Goal: Task Accomplishment & Management: Manage account settings

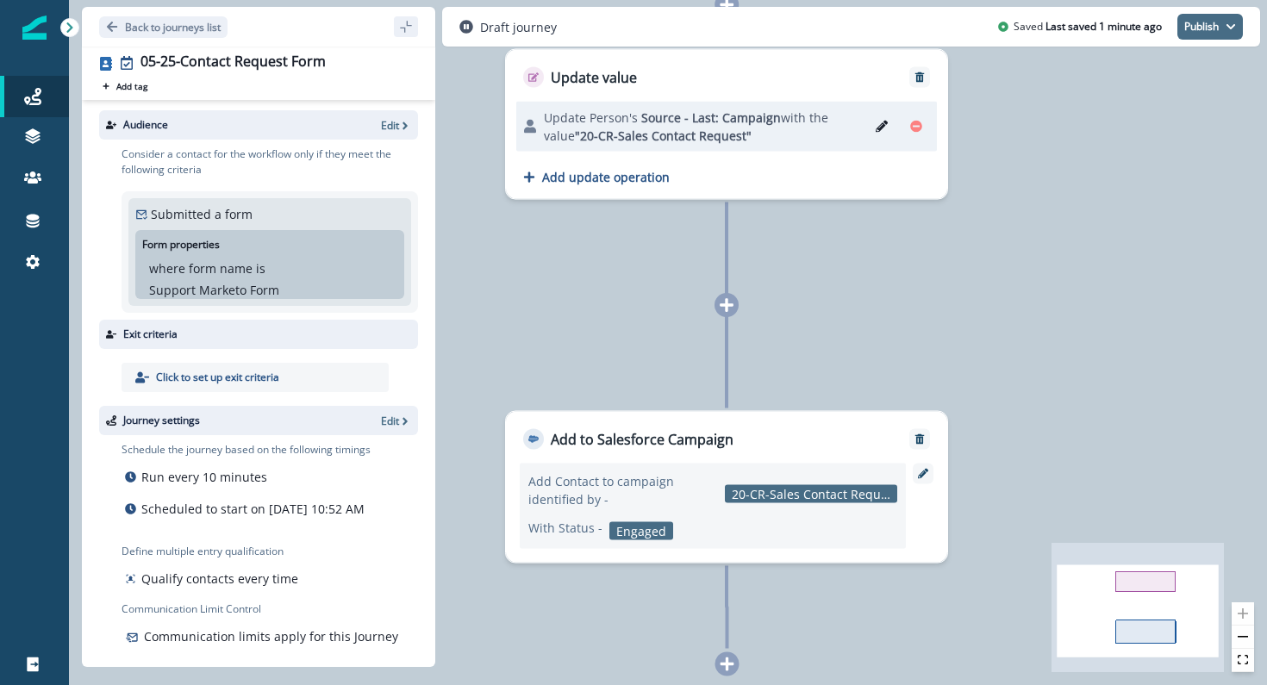
click at [1219, 28] on button "Publish" at bounding box center [1209, 27] width 65 height 26
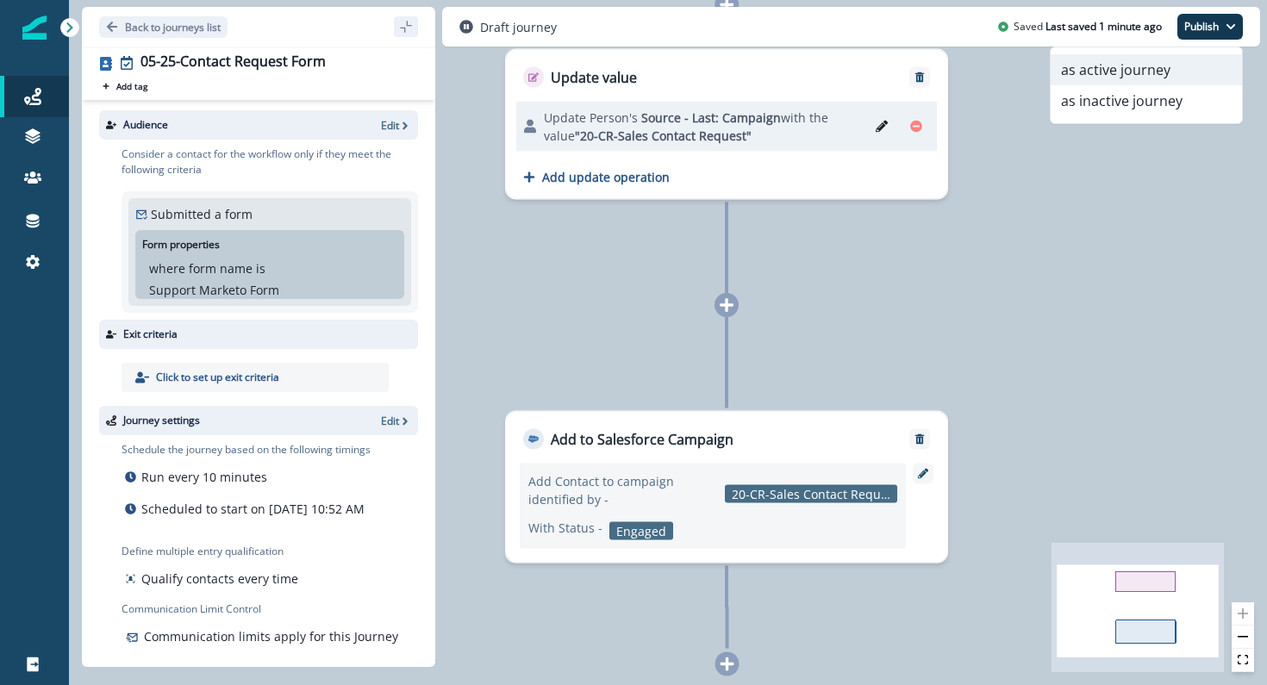
click at [1174, 64] on button "as active journey" at bounding box center [1145, 69] width 191 height 31
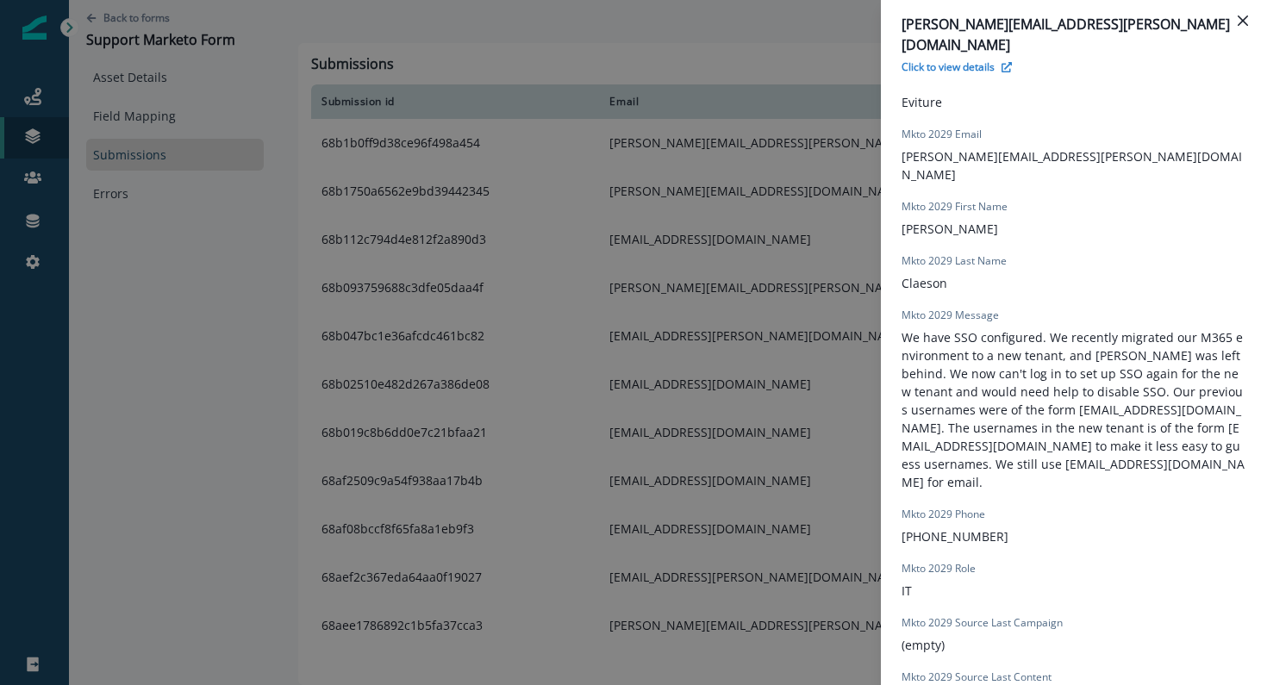
scroll to position [1406, 0]
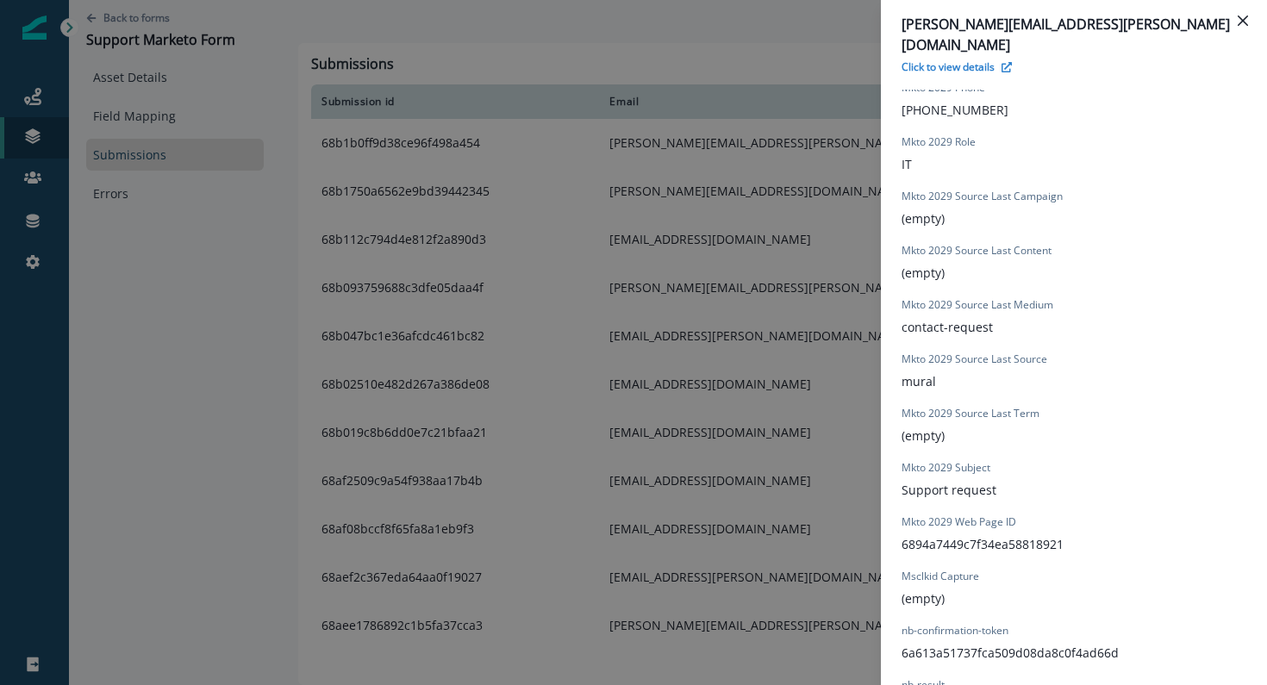
click at [952, 243] on div "Mkto 2029 Source Last Content (empty)" at bounding box center [976, 262] width 150 height 39
click at [937, 209] on p "(empty)" at bounding box center [922, 218] width 43 height 18
drag, startPoint x: 948, startPoint y: 165, endPoint x: 893, endPoint y: 161, distance: 54.4
click at [893, 162] on div "form_submission_date 2025-08-29T13:54:06.467Z form_submit_status true Gclid Cap…" at bounding box center [1074, 54] width 386 height 1453
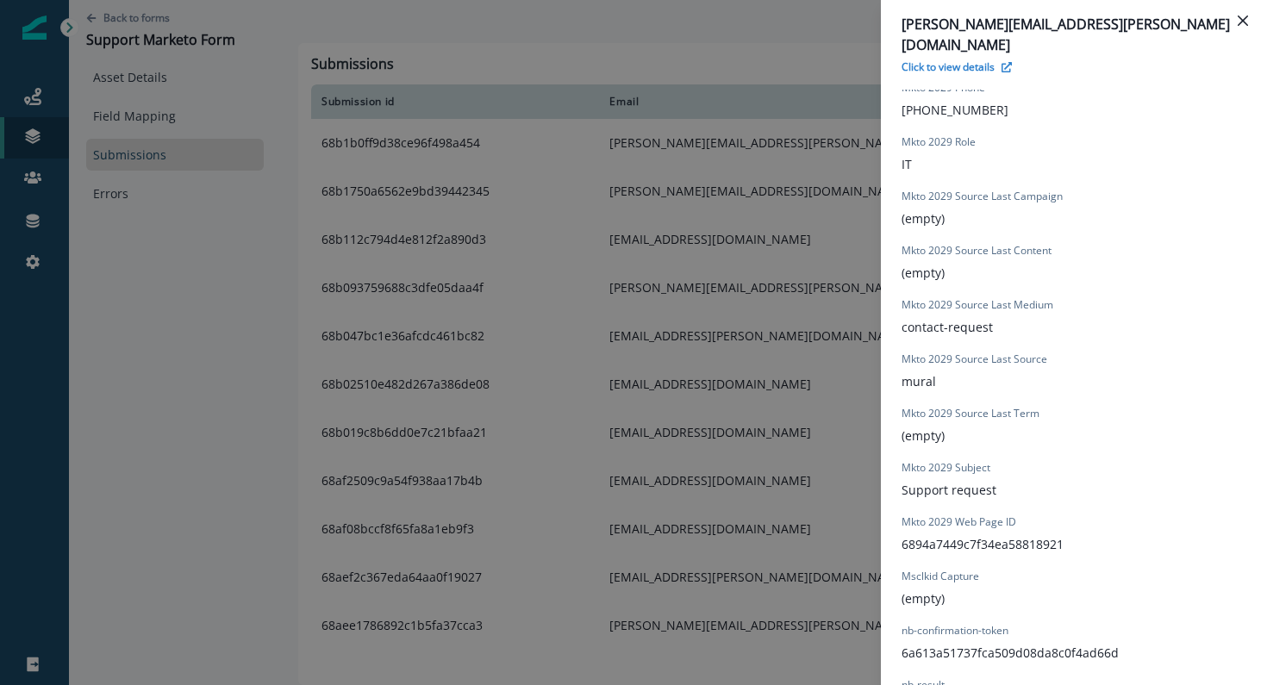
drag, startPoint x: 975, startPoint y: 356, endPoint x: 977, endPoint y: 368, distance: 12.2
click at [977, 406] on div "Mkto 2029 Source Last Term (empty)" at bounding box center [970, 425] width 138 height 39
click at [144, 155] on div "robert.claeson@eviture.com Click to view details Form Provider Webflow Form Nam…" at bounding box center [633, 342] width 1267 height 685
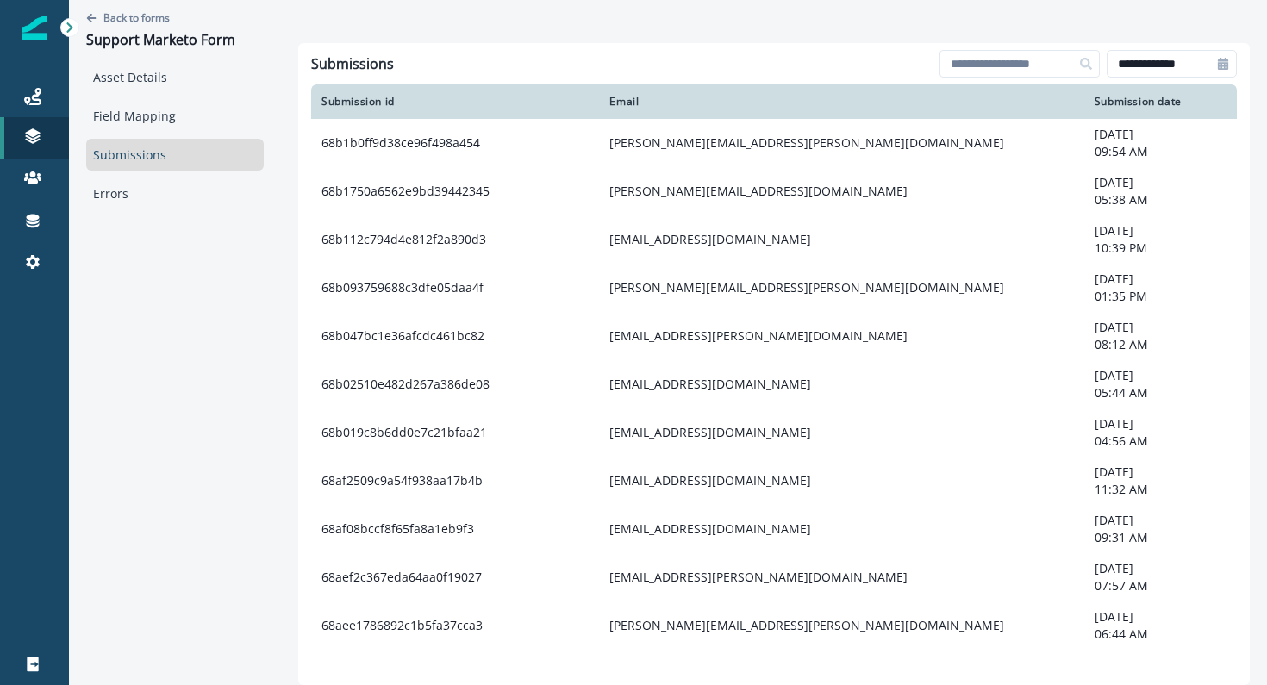
click at [144, 155] on link "Submissions" at bounding box center [174, 155] width 177 height 32
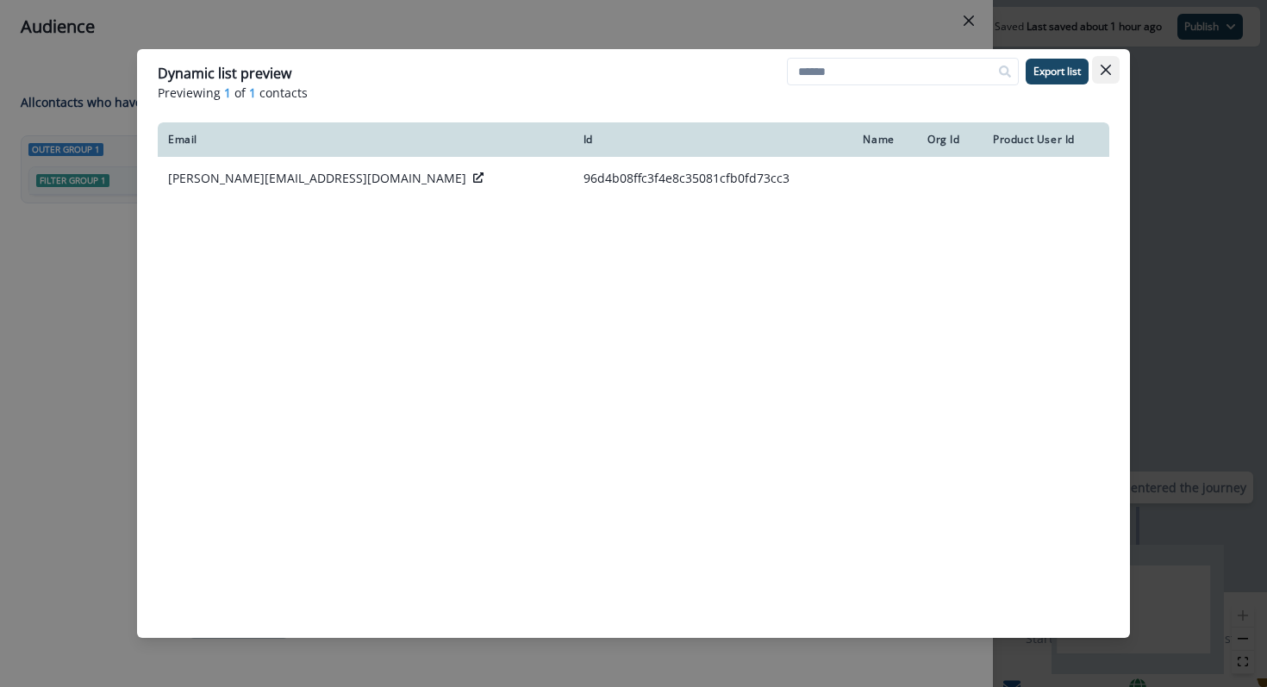
click at [1109, 68] on icon "Close" at bounding box center [1105, 70] width 10 height 10
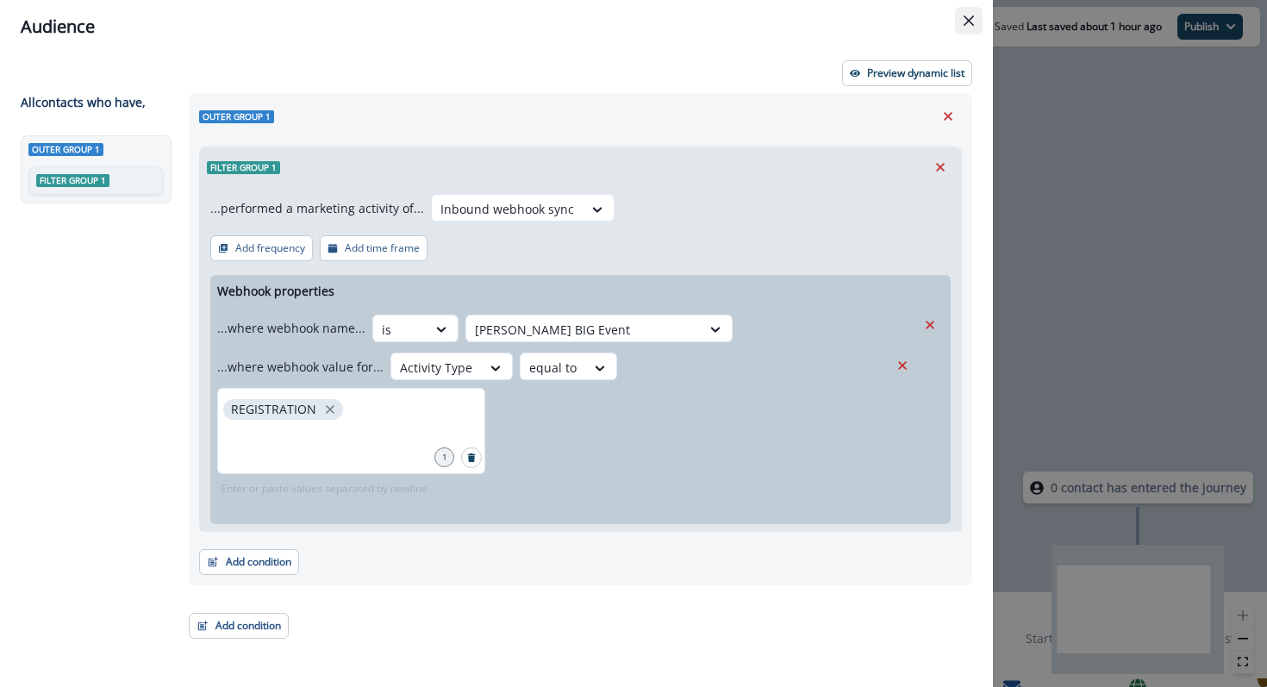
click at [965, 25] on icon "Close" at bounding box center [968, 21] width 10 height 10
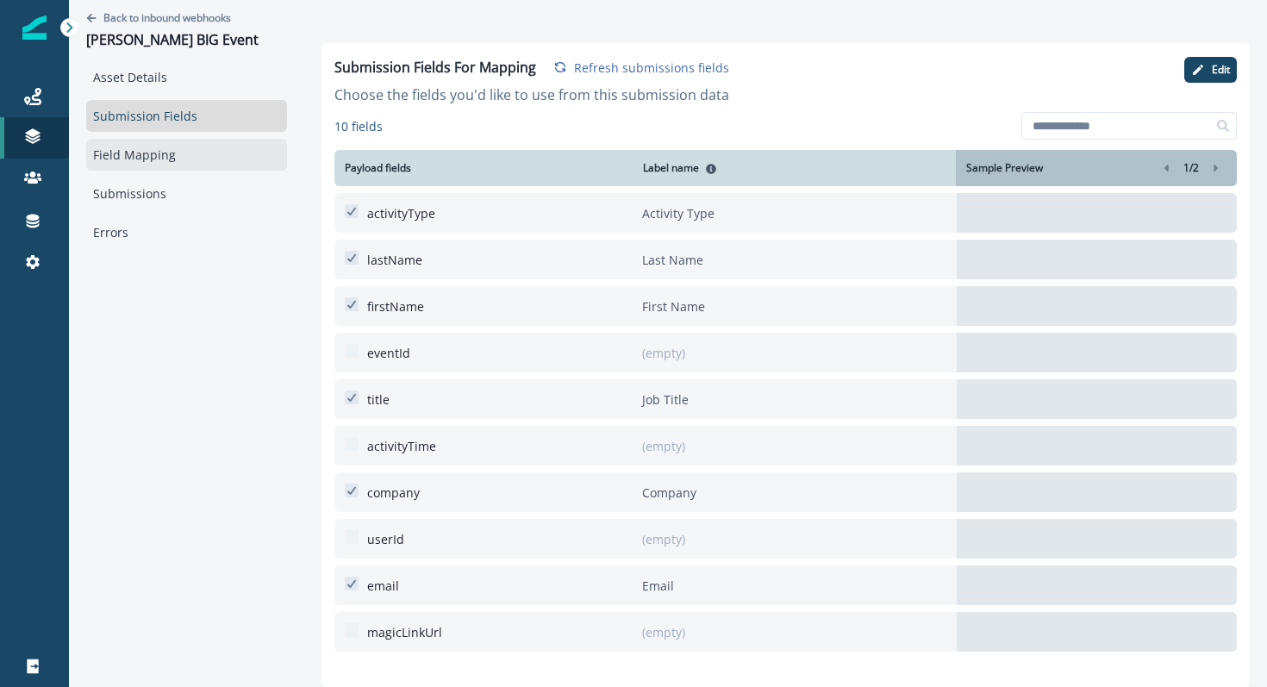
click at [135, 165] on link "Field Mapping" at bounding box center [186, 155] width 201 height 32
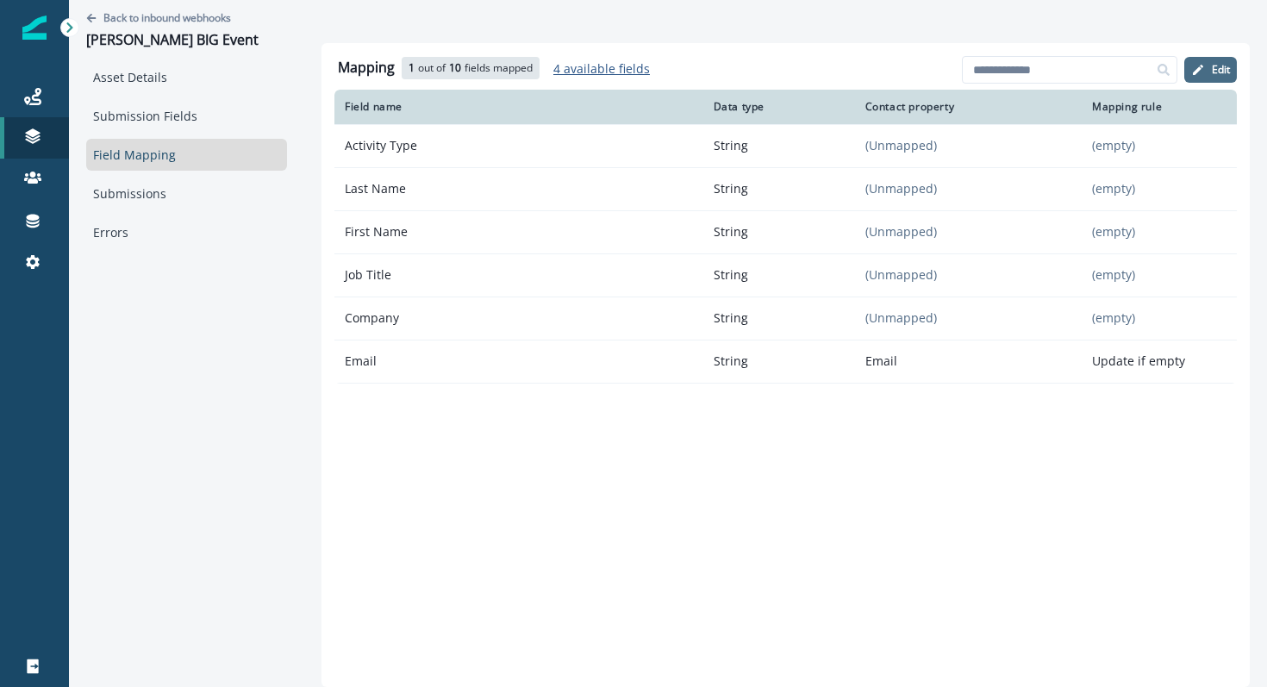
click at [1223, 76] on p "Edit" at bounding box center [1220, 70] width 18 height 12
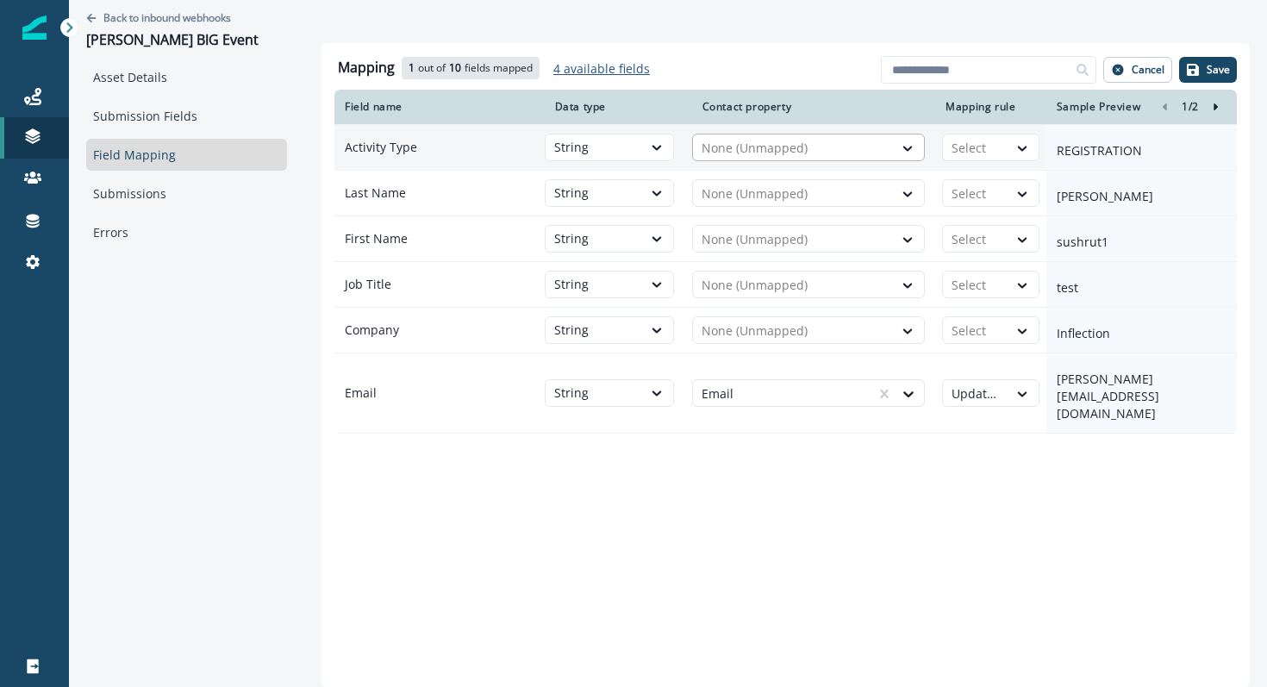
click at [831, 154] on div at bounding box center [792, 148] width 183 height 21
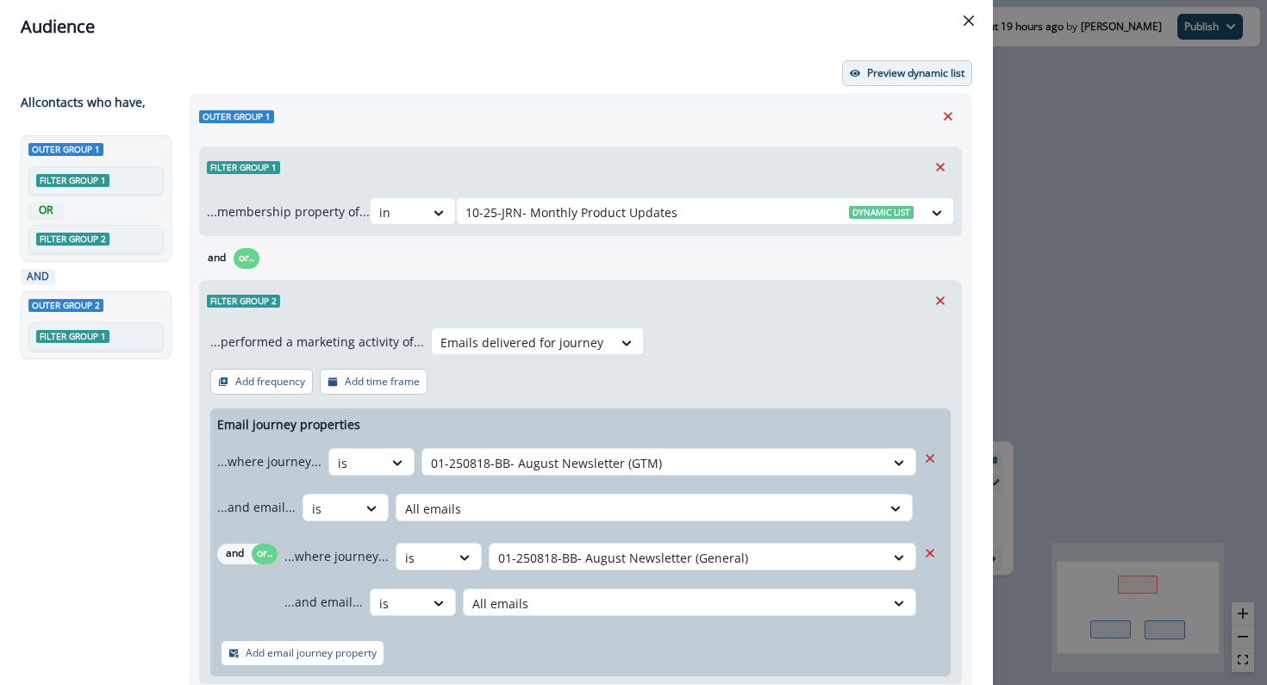
click at [943, 72] on p "Preview dynamic list" at bounding box center [915, 73] width 97 height 12
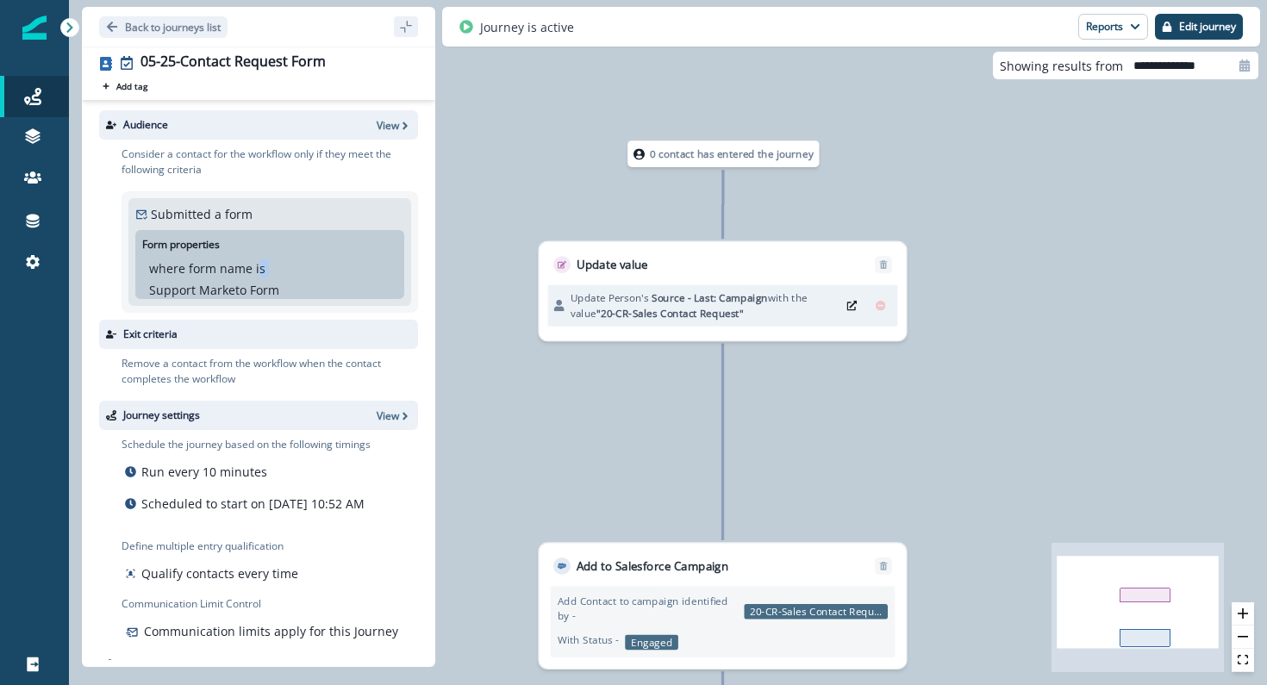
drag, startPoint x: 258, startPoint y: 265, endPoint x: 262, endPoint y: 279, distance: 15.3
click at [262, 279] on div "where form name is Support Marketo Form" at bounding box center [269, 279] width 241 height 40
click at [263, 281] on p "Support Marketo Form" at bounding box center [214, 290] width 130 height 18
click at [395, 124] on p "View" at bounding box center [388, 125] width 22 height 15
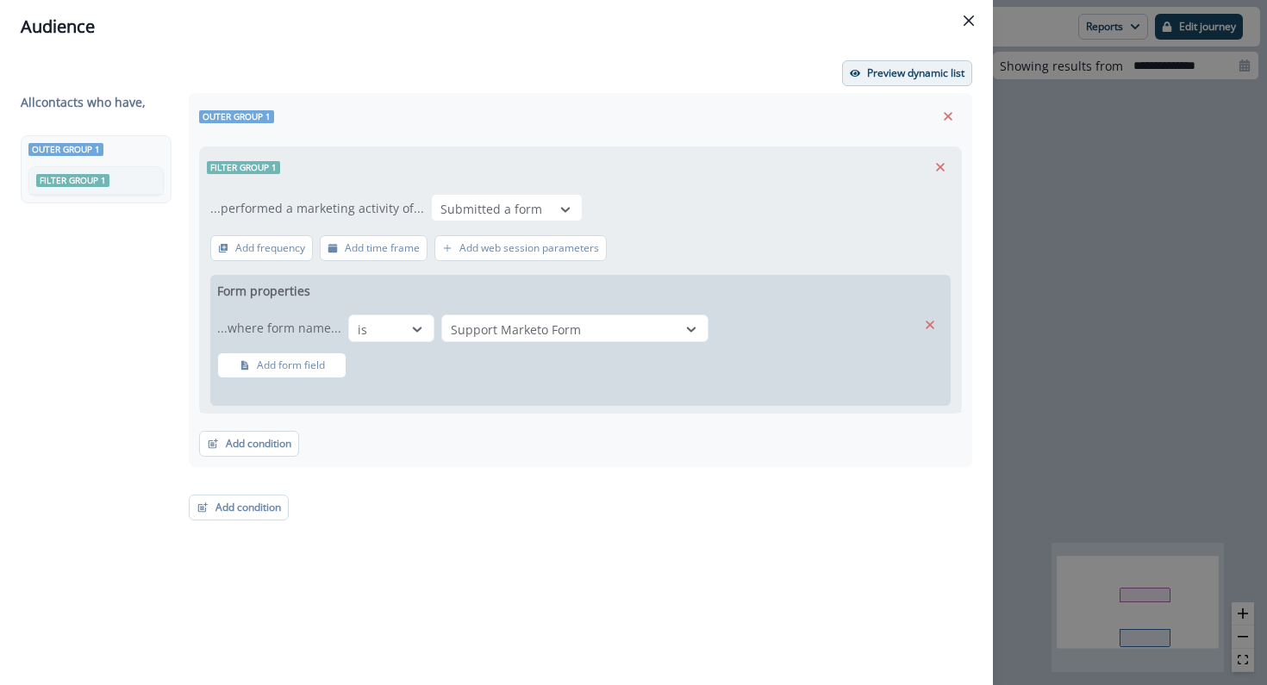
click at [865, 74] on button "Preview dynamic list" at bounding box center [907, 73] width 130 height 26
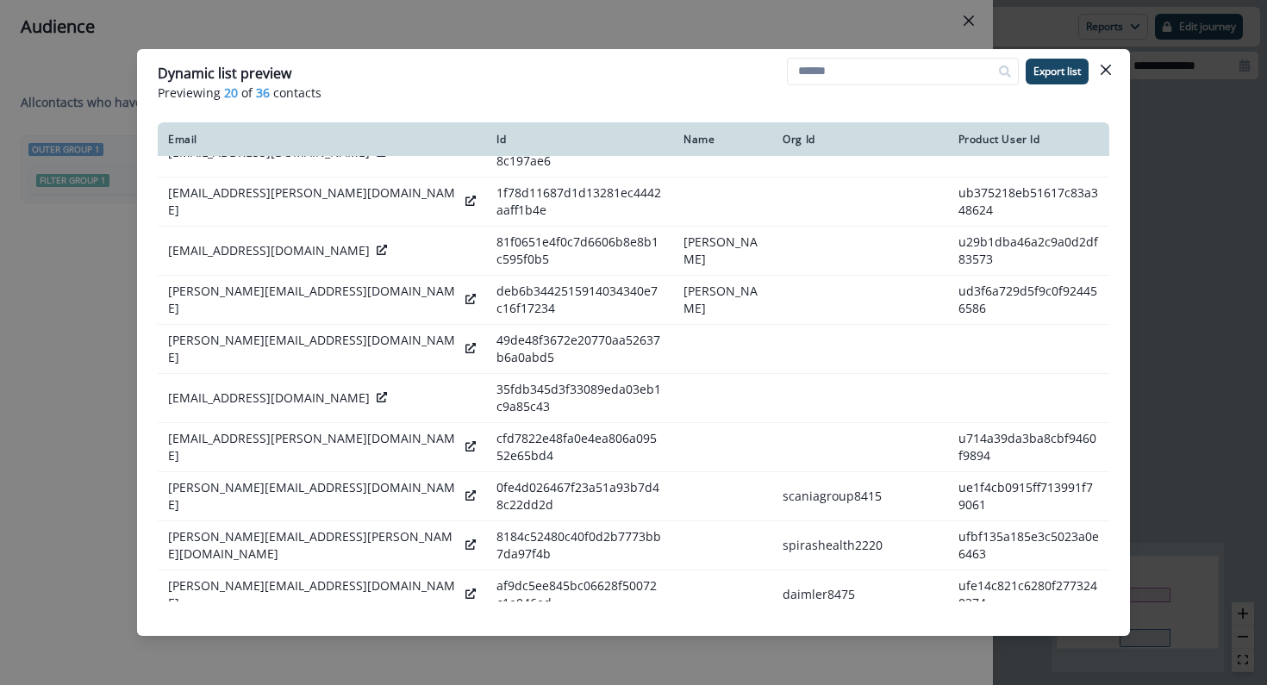
scroll to position [538, 0]
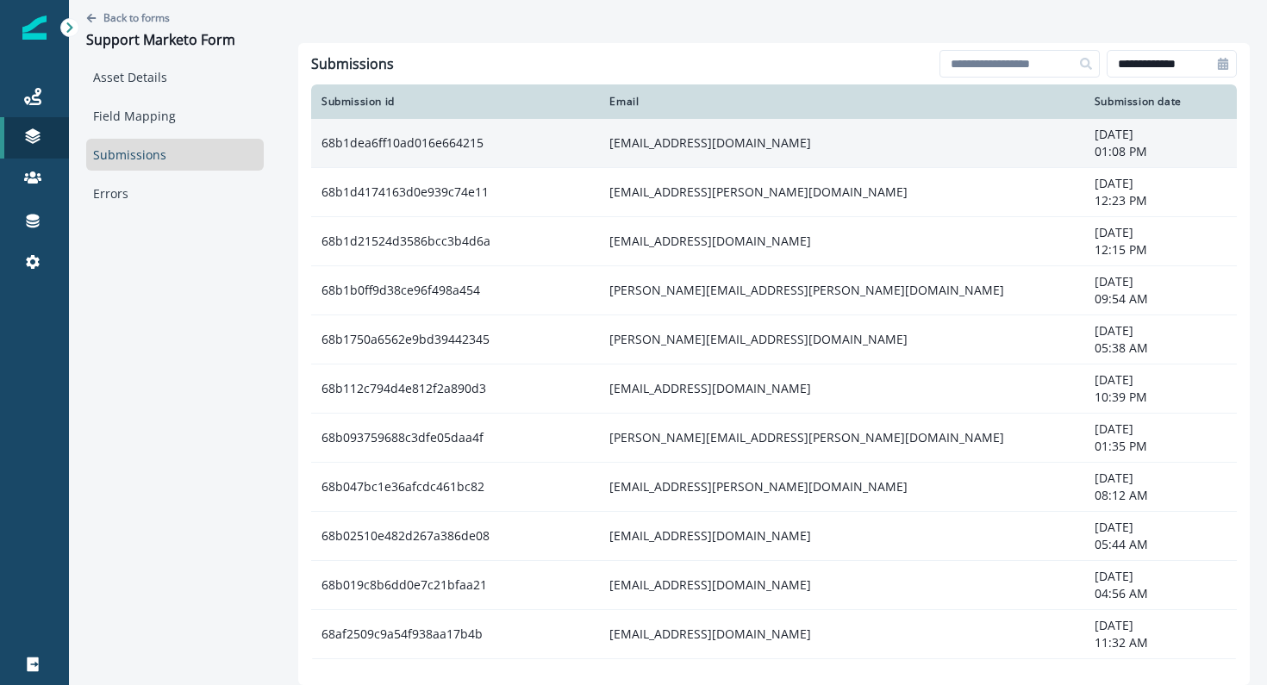
click at [620, 149] on td "[EMAIL_ADDRESS][DOMAIN_NAME]" at bounding box center [841, 143] width 484 height 49
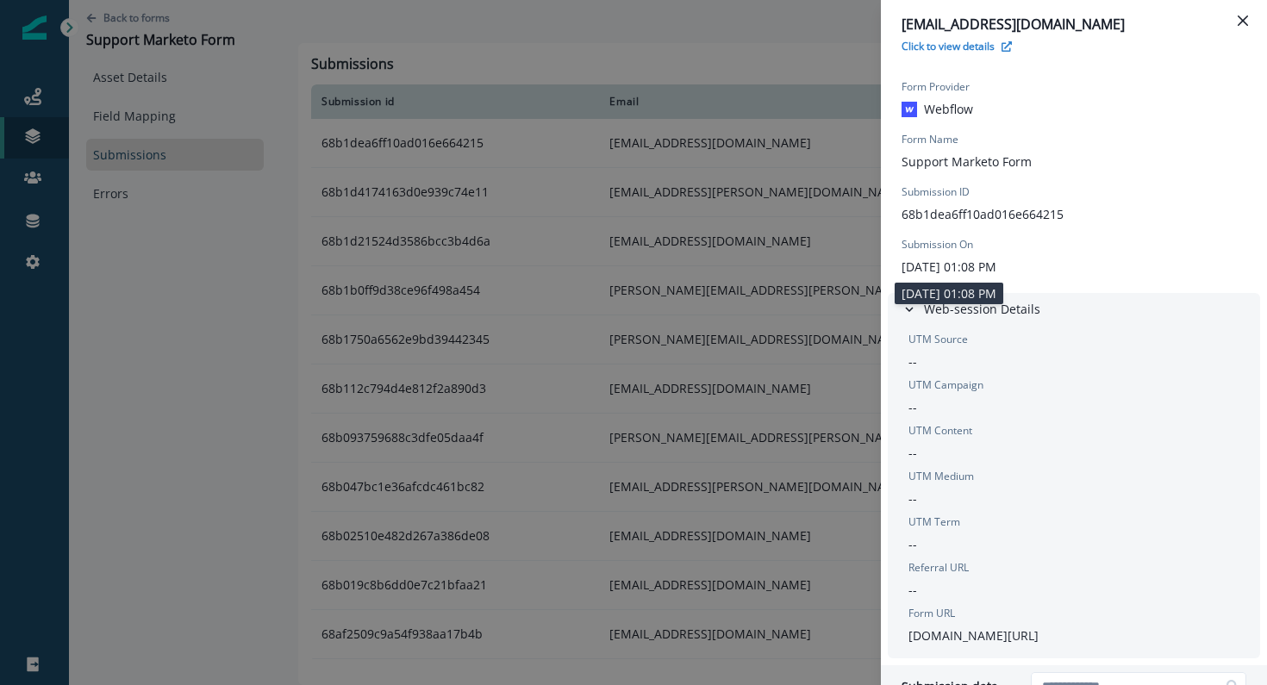
drag, startPoint x: 1006, startPoint y: 268, endPoint x: 1034, endPoint y: 266, distance: 27.6
click at [996, 266] on p "August 29, 2025 at 01:08 PM" at bounding box center [948, 267] width 95 height 18
drag, startPoint x: 1034, startPoint y: 266, endPoint x: 1018, endPoint y: 262, distance: 16.9
click at [996, 262] on p "August 29, 2025 at 01:08 PM" at bounding box center [948, 267] width 95 height 18
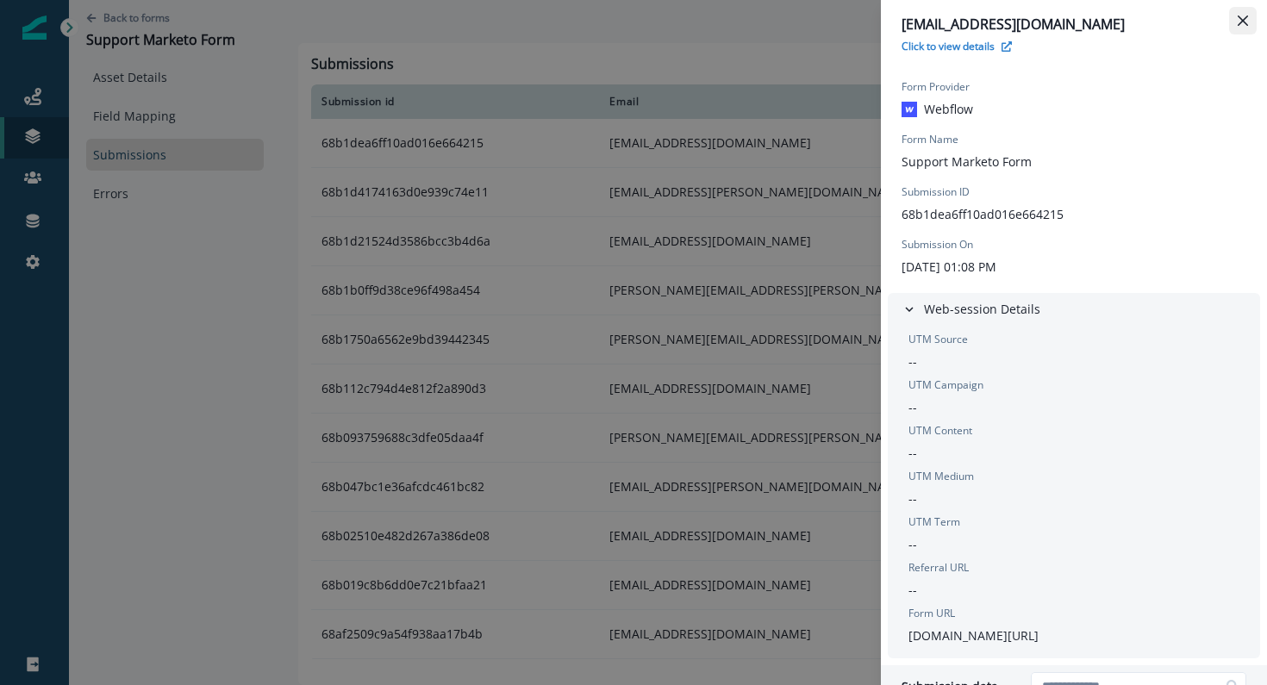
click at [1240, 16] on icon "Close" at bounding box center [1242, 21] width 10 height 10
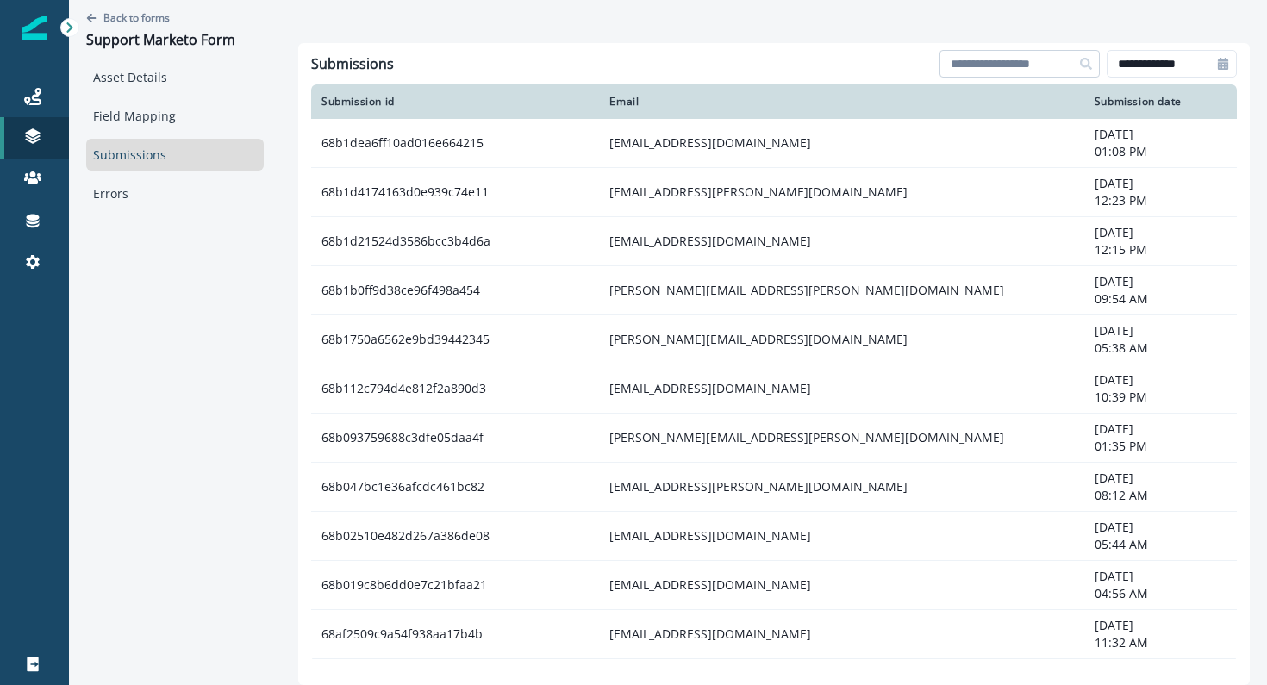
click at [963, 59] on input at bounding box center [1019, 64] width 160 height 28
paste input "**********"
type input "**********"
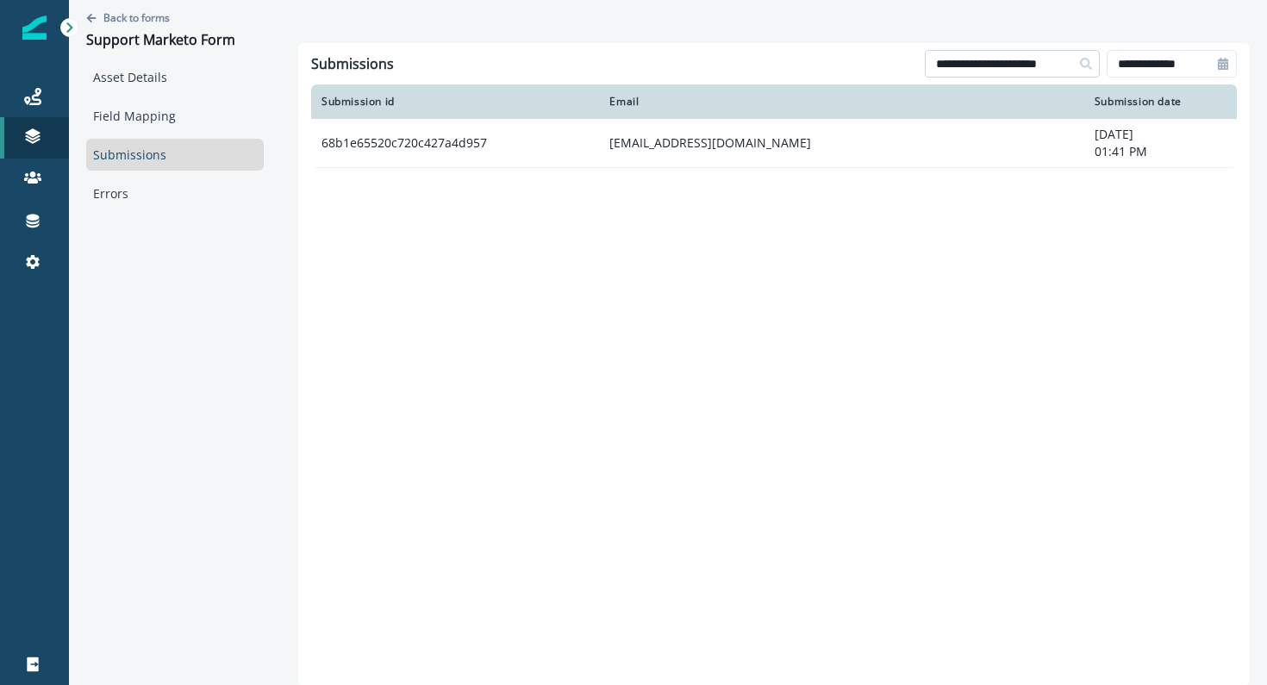
click at [1025, 71] on input "**********" at bounding box center [1013, 64] width 176 height 28
click at [183, 136] on div "Asset Details Field Mapping Submissions Errors" at bounding box center [174, 135] width 177 height 148
click at [179, 154] on link "Submissions" at bounding box center [174, 155] width 177 height 32
click at [958, 75] on input "**********" at bounding box center [1013, 64] width 176 height 28
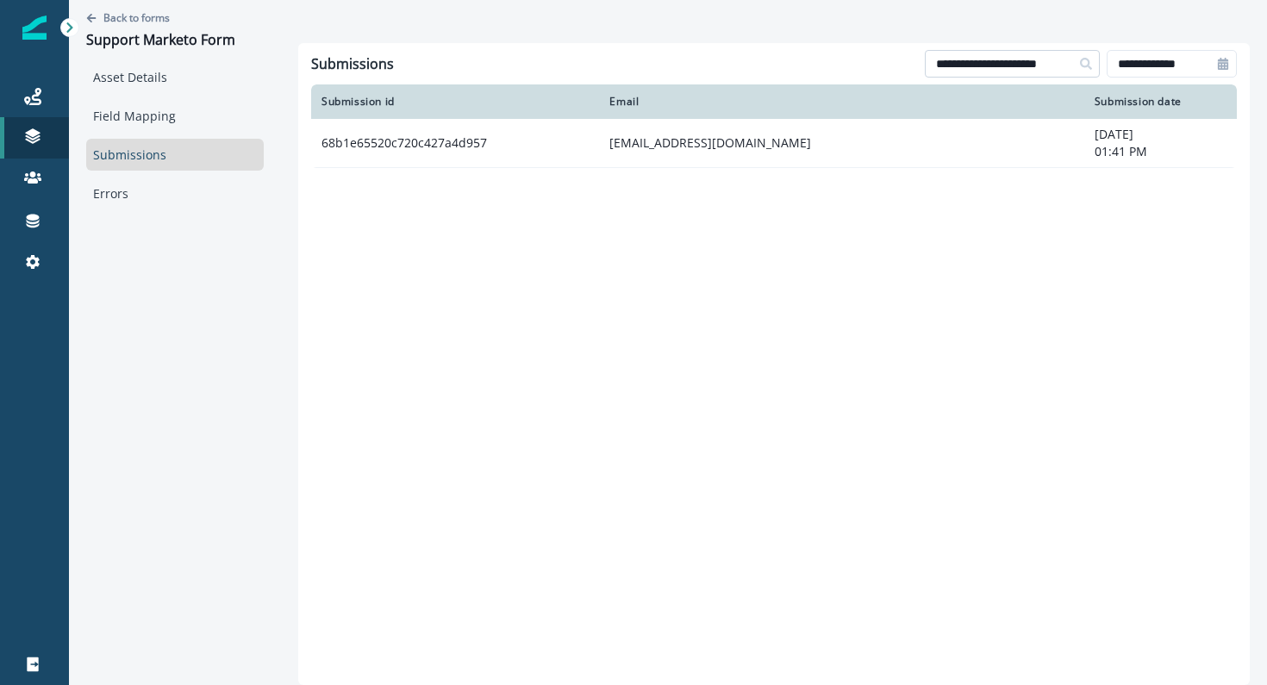
click at [958, 75] on input "**********" at bounding box center [1013, 64] width 176 height 28
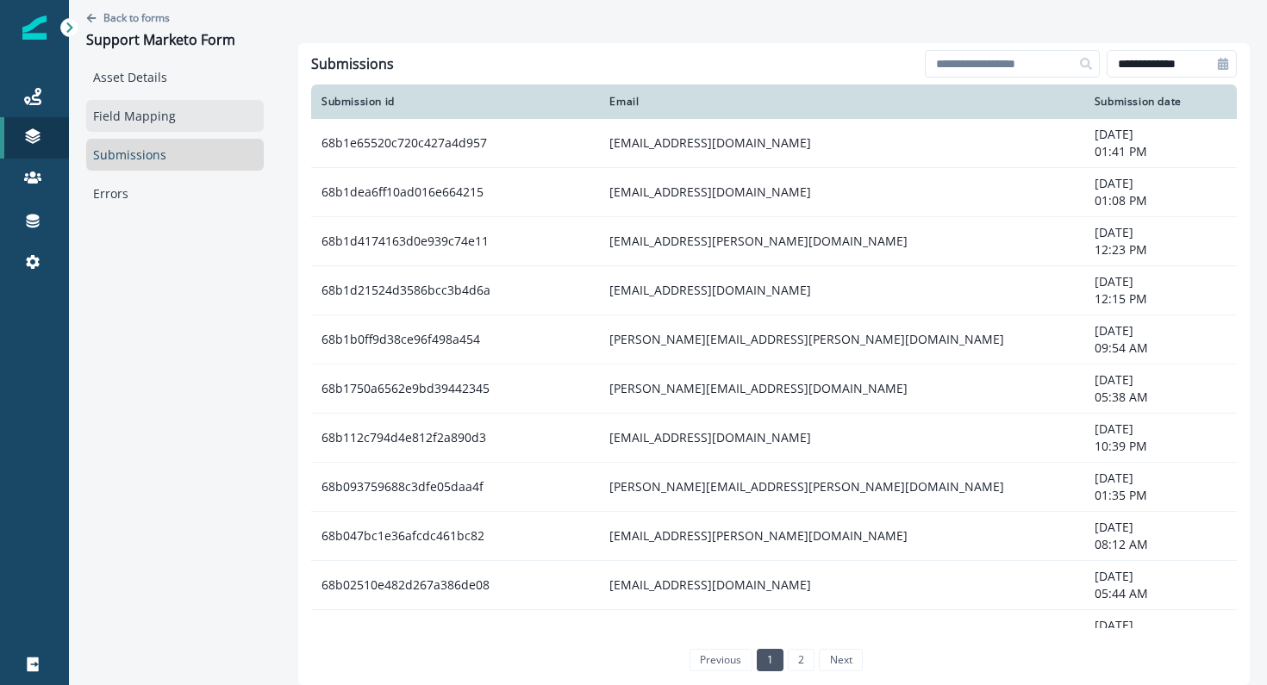
click at [239, 115] on link "Field Mapping" at bounding box center [174, 116] width 177 height 32
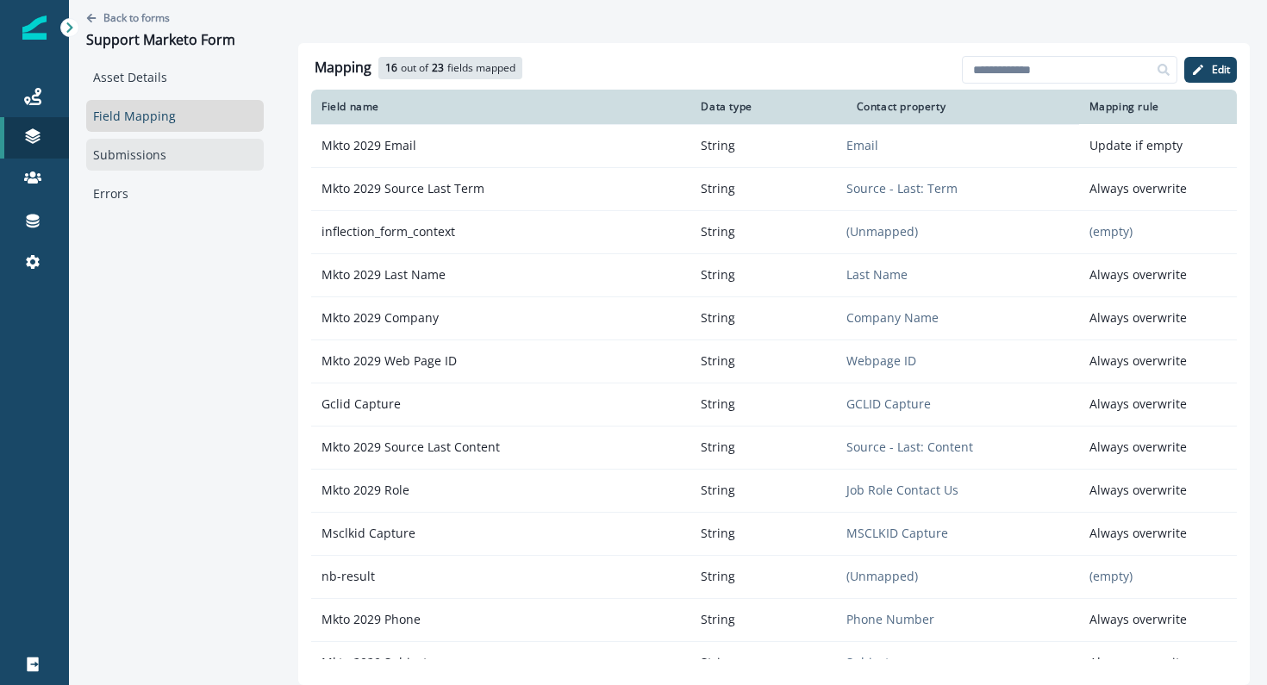
click at [139, 162] on link "Submissions" at bounding box center [174, 155] width 177 height 32
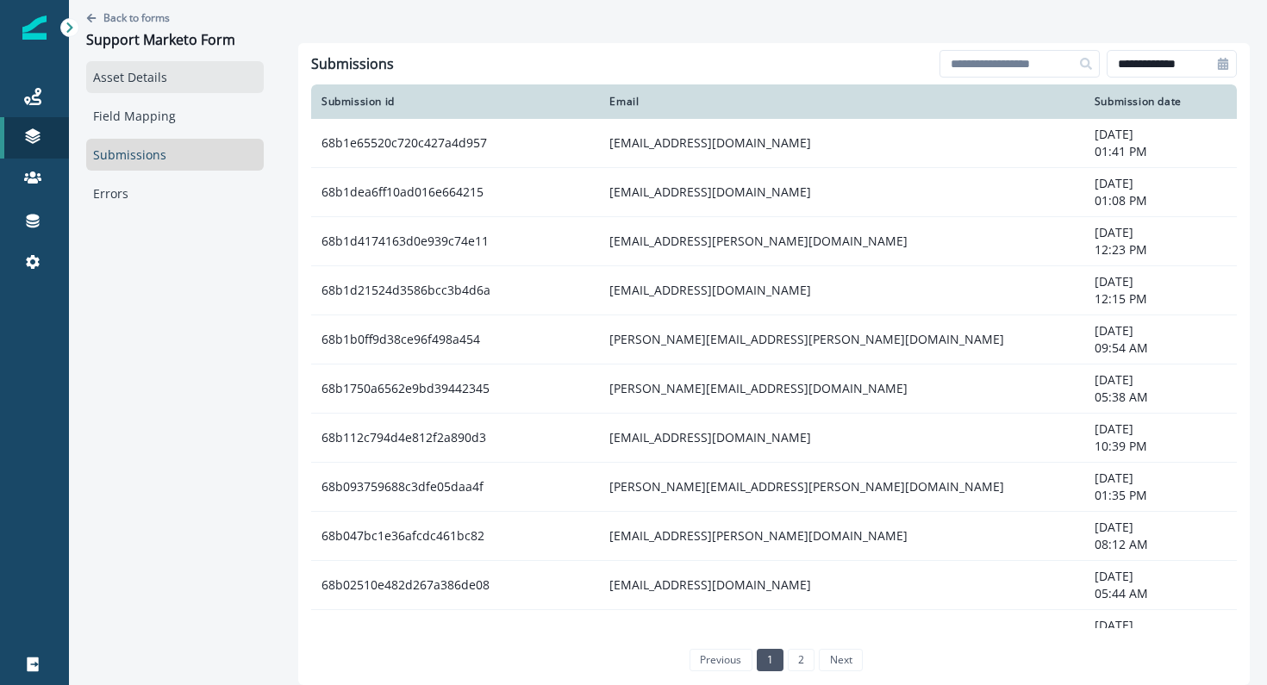
click at [138, 77] on link "Asset Details" at bounding box center [174, 77] width 177 height 32
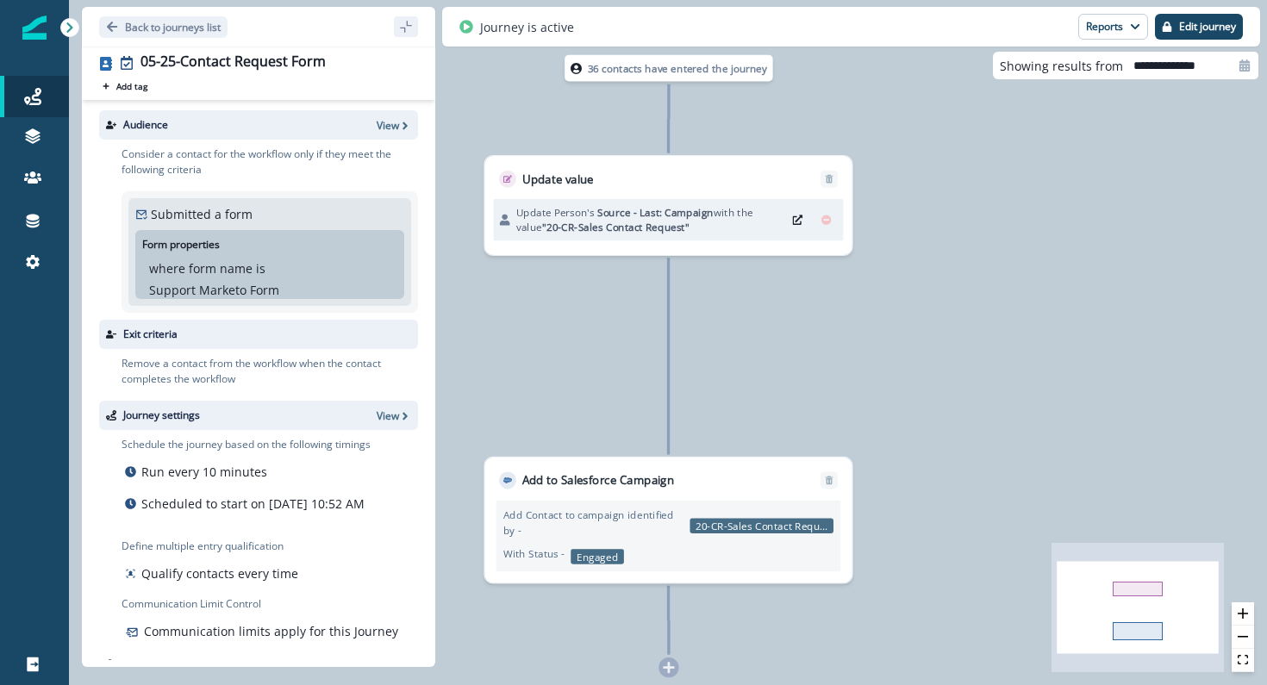
drag, startPoint x: 388, startPoint y: 120, endPoint x: 365, endPoint y: 110, distance: 24.3
click at [370, 113] on div "Audience View" at bounding box center [258, 124] width 319 height 29
click at [379, 127] on p "View" at bounding box center [388, 125] width 22 height 15
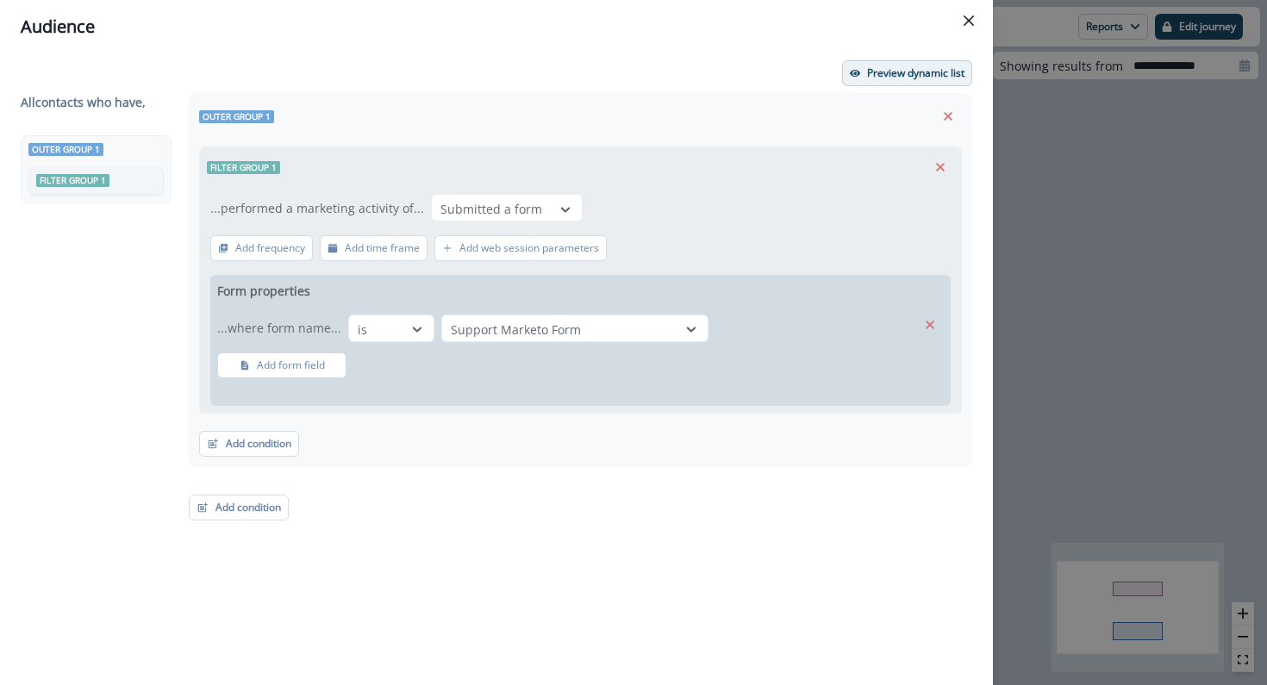
click at [906, 72] on p "Preview dynamic list" at bounding box center [915, 73] width 97 height 12
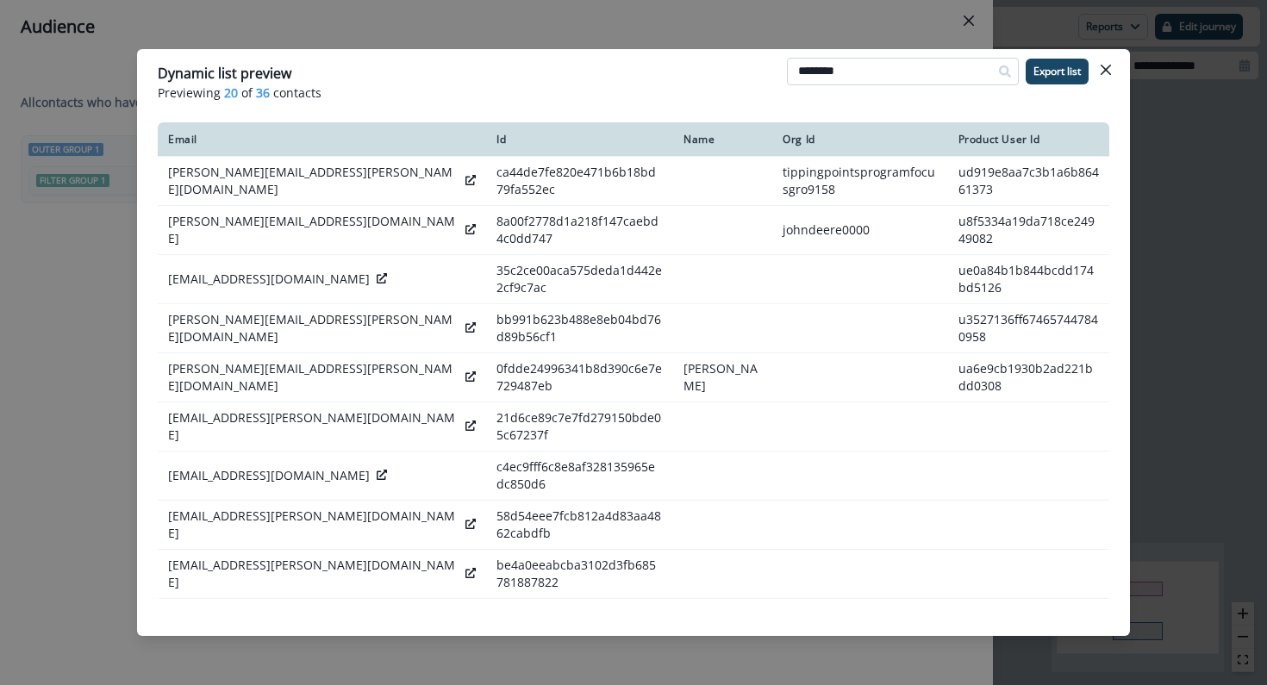
type input "********"
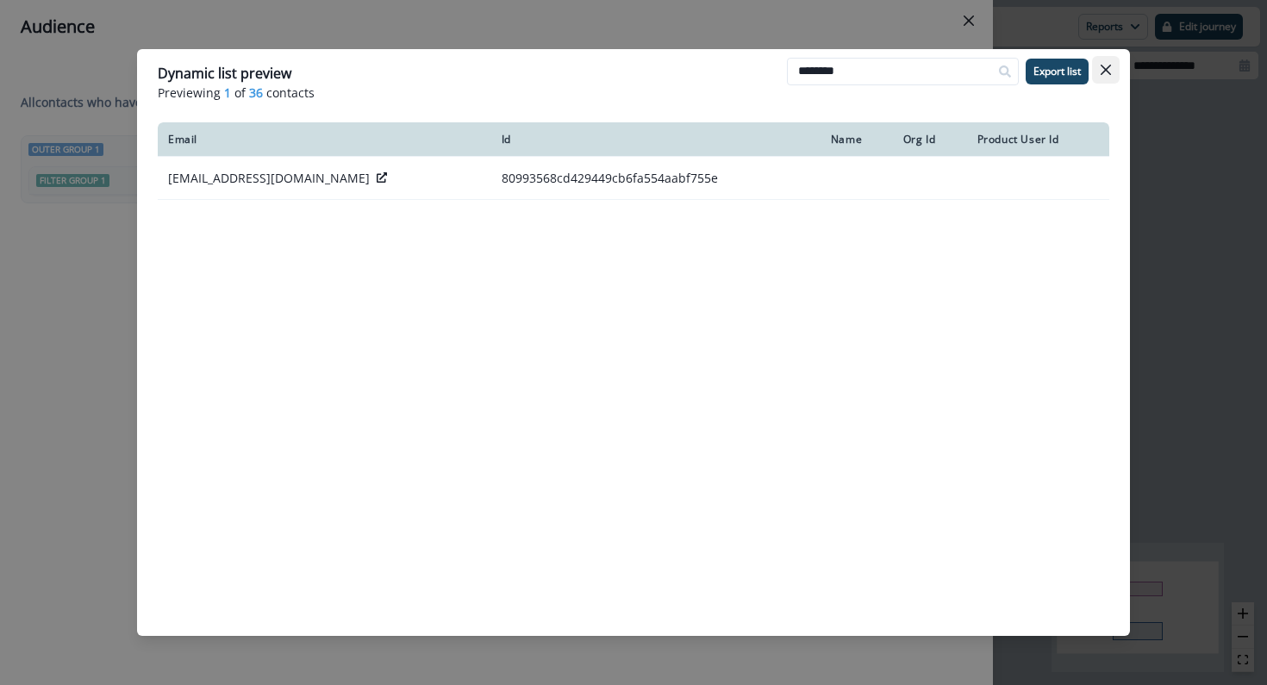
click at [1109, 70] on icon "Close" at bounding box center [1105, 70] width 10 height 10
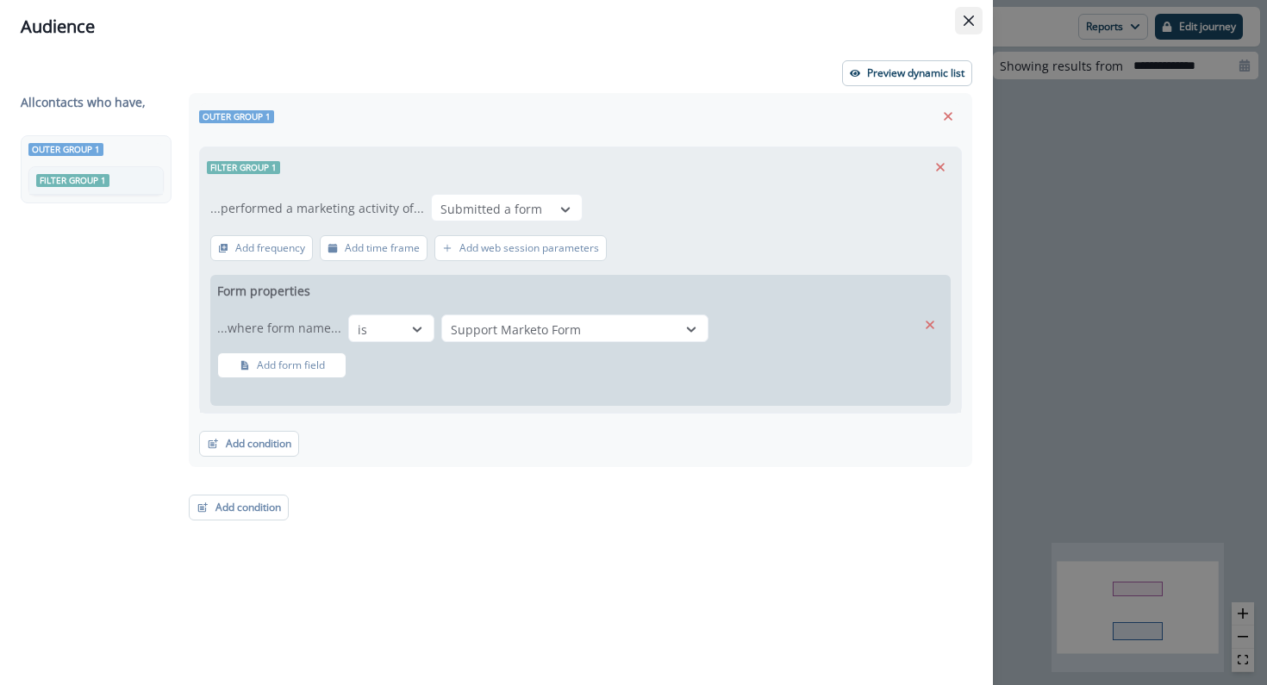
click at [978, 28] on button "Close" at bounding box center [969, 21] width 28 height 28
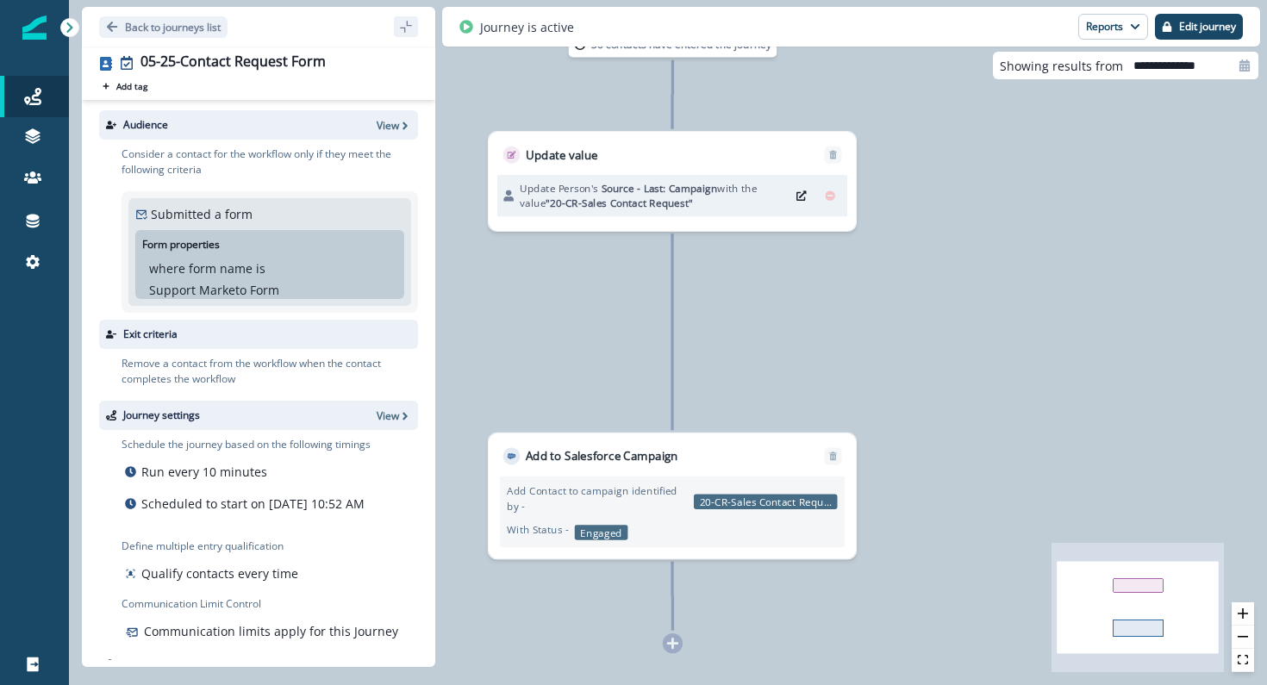
scroll to position [29, 0]
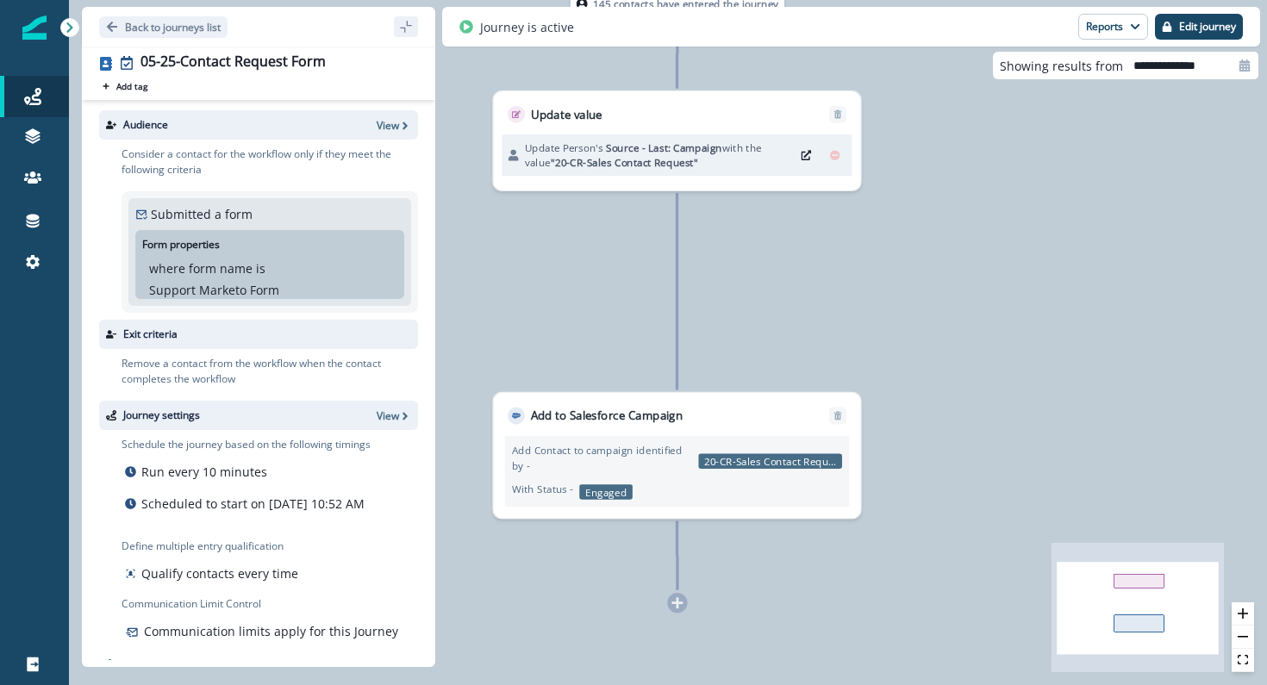
click at [750, 414] on div "Add to Salesforce Campaign" at bounding box center [676, 409] width 367 height 32
click at [620, 414] on p "Add to Salesforce Campaign" at bounding box center [607, 415] width 153 height 17
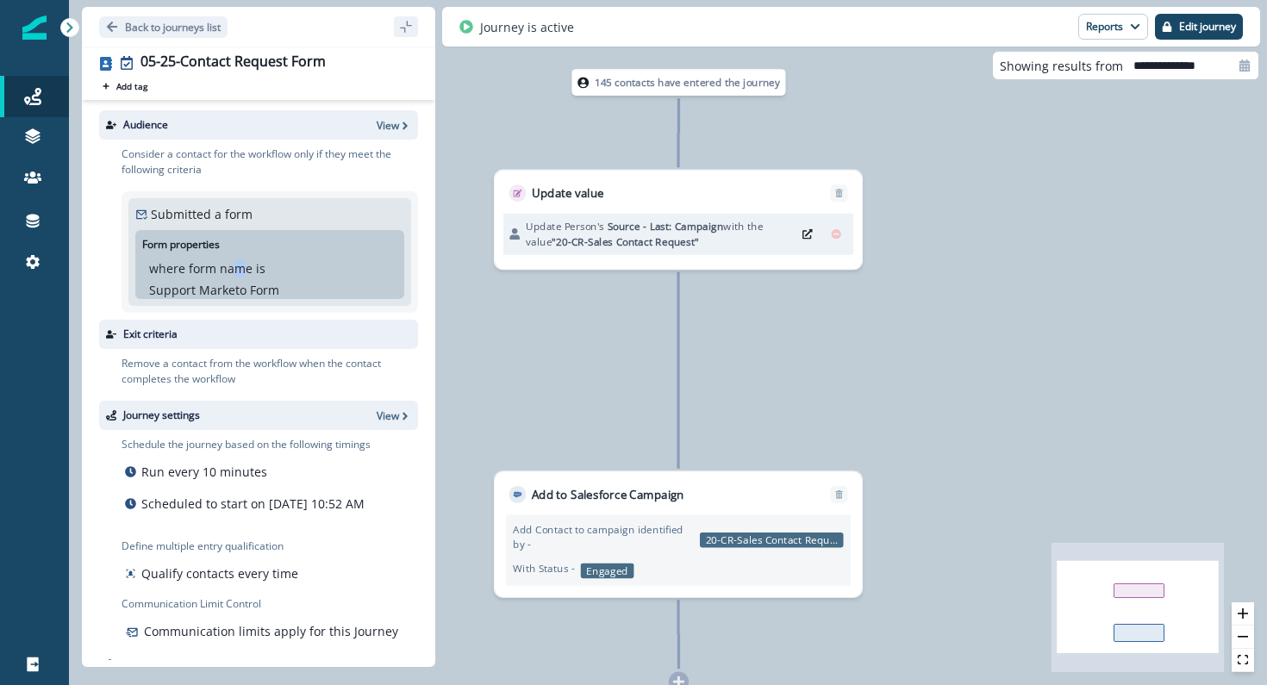
click at [243, 263] on p "where form name" at bounding box center [200, 268] width 103 height 18
click at [406, 119] on span "button" at bounding box center [405, 125] width 12 height 13
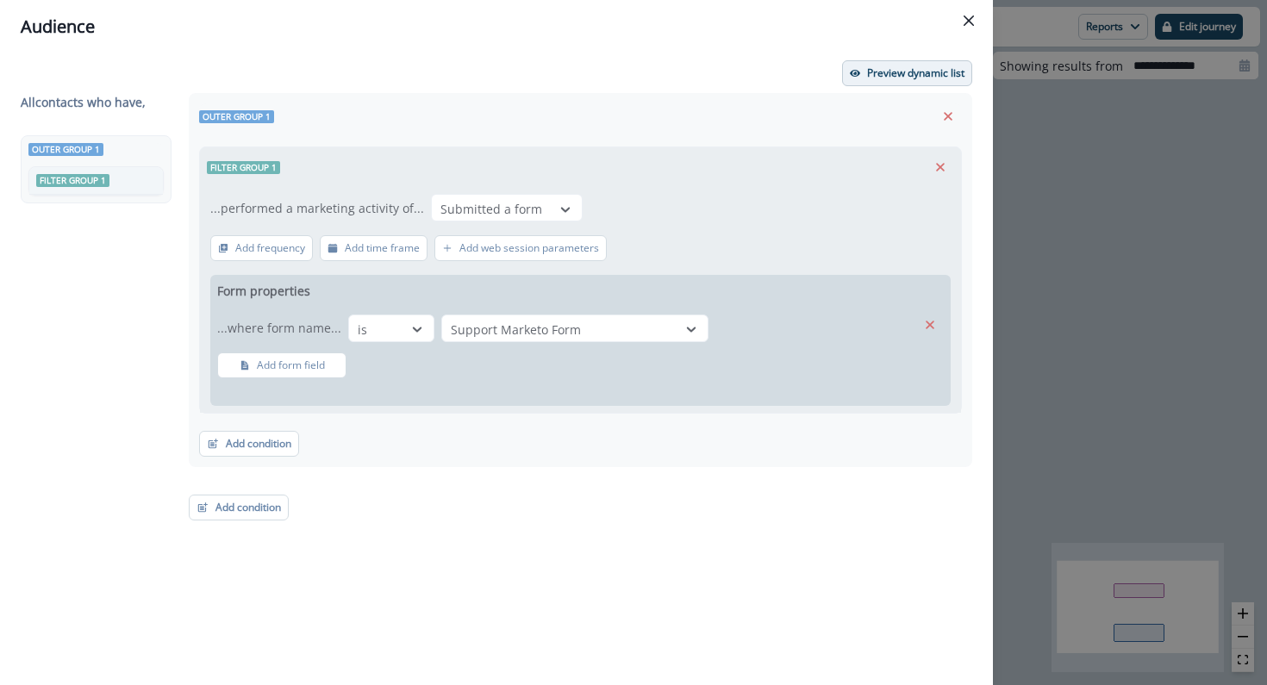
click at [856, 66] on button "Preview dynamic list" at bounding box center [907, 73] width 130 height 26
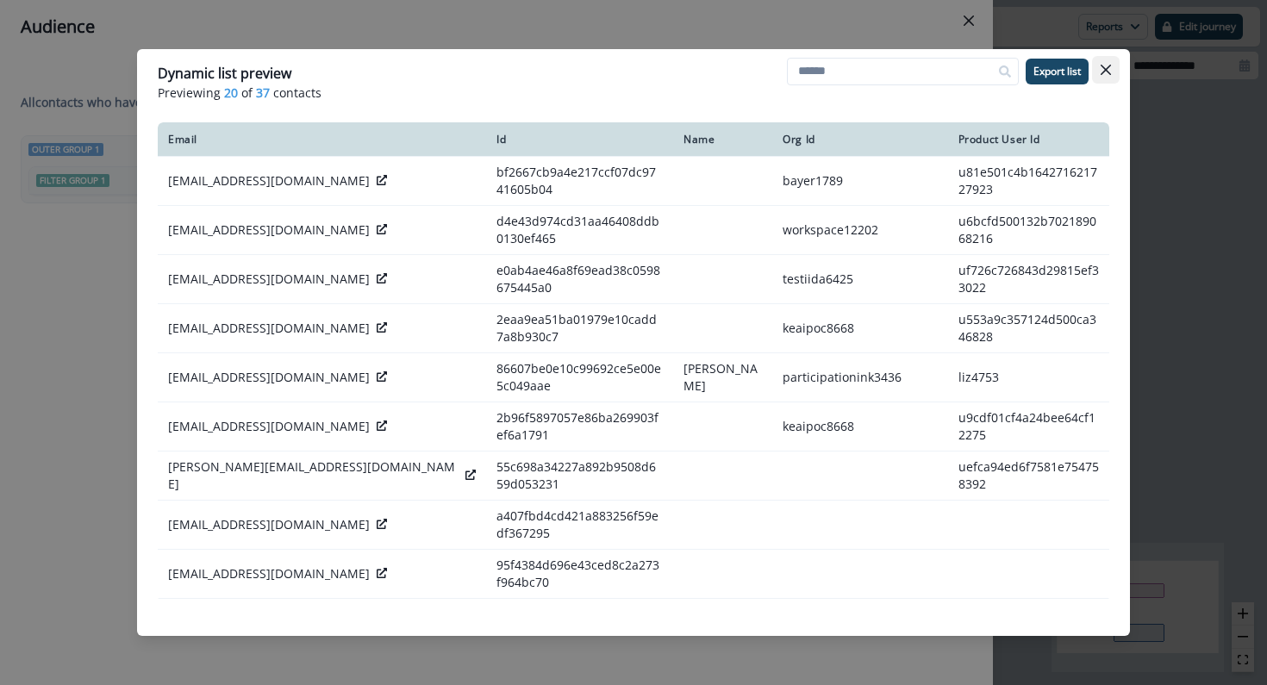
click at [1106, 71] on icon "Close" at bounding box center [1105, 70] width 10 height 10
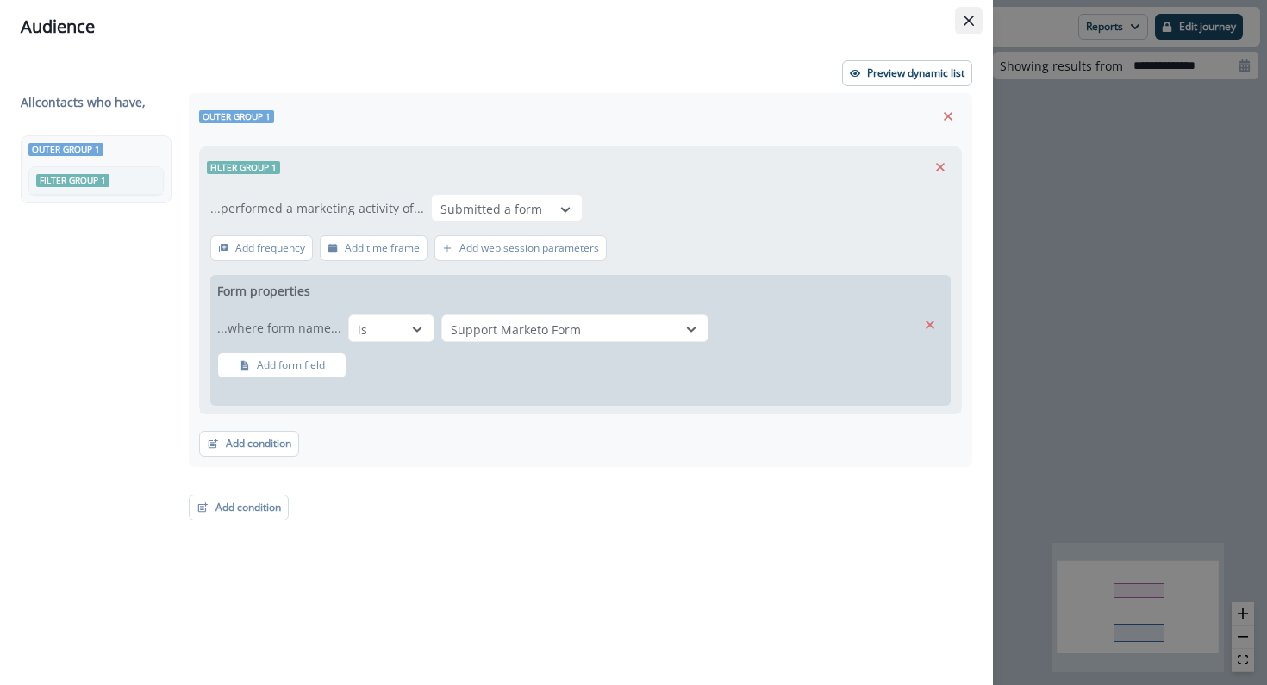
click at [973, 9] on button "Close" at bounding box center [969, 21] width 28 height 28
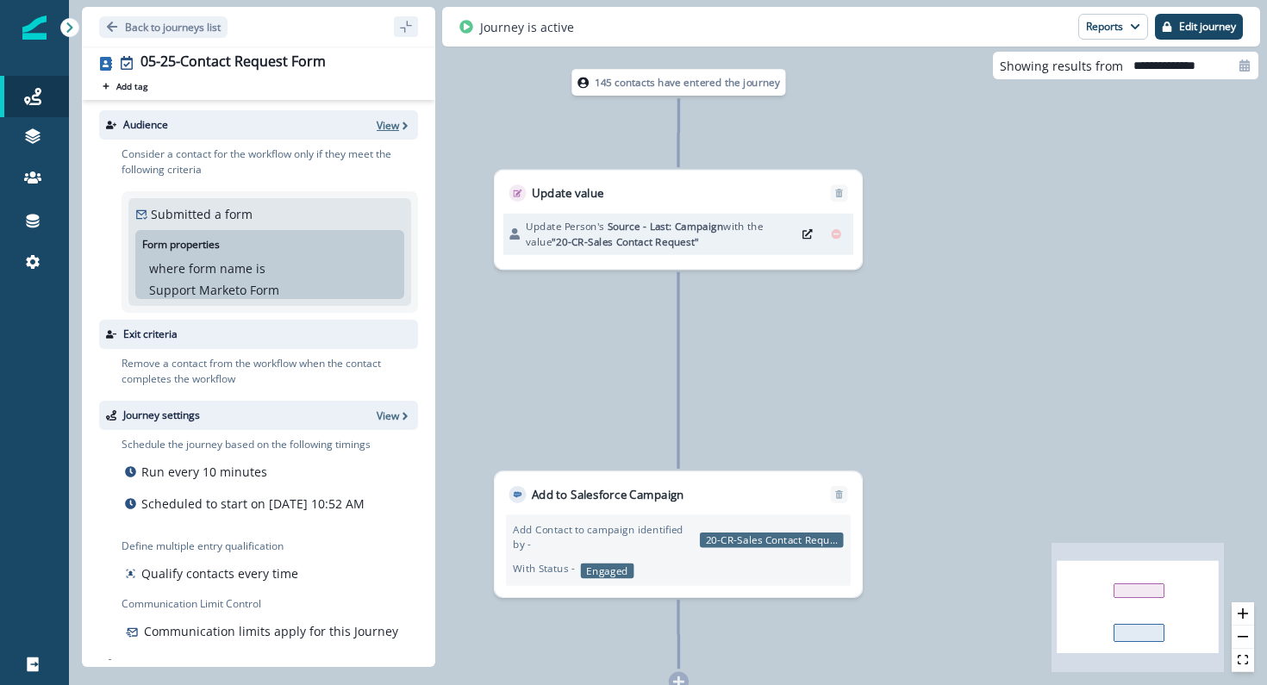
click at [377, 120] on p "View" at bounding box center [388, 125] width 22 height 15
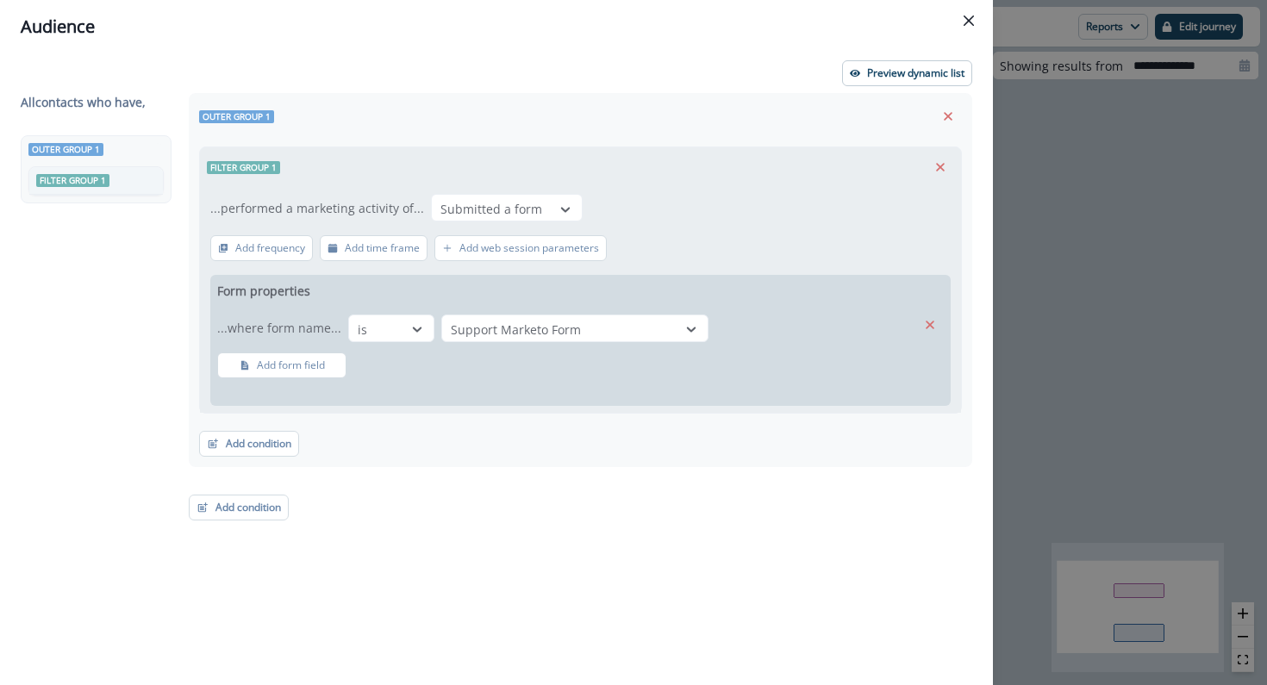
click at [239, 508] on div "All contact s who have, Outer group 1 Filter group 1 Outer group 1 Filter group…" at bounding box center [496, 357] width 951 height 529
click at [960, 30] on button "Close" at bounding box center [969, 21] width 28 height 28
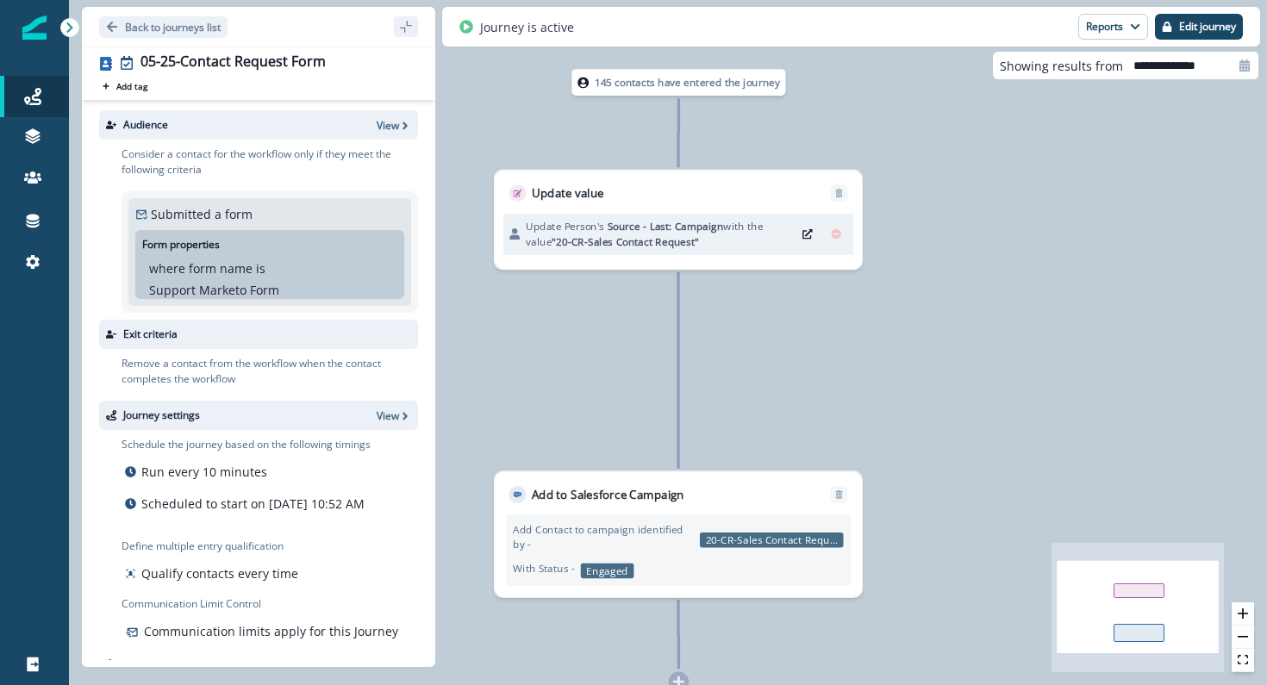
drag, startPoint x: 395, startPoint y: 122, endPoint x: 376, endPoint y: 195, distance: 74.8
click at [377, 195] on div "Audience View Consider a contact for the workflow only if they meet the followi…" at bounding box center [258, 214] width 319 height 209
click at [1180, 33] on button "Edit journey" at bounding box center [1199, 27] width 88 height 26
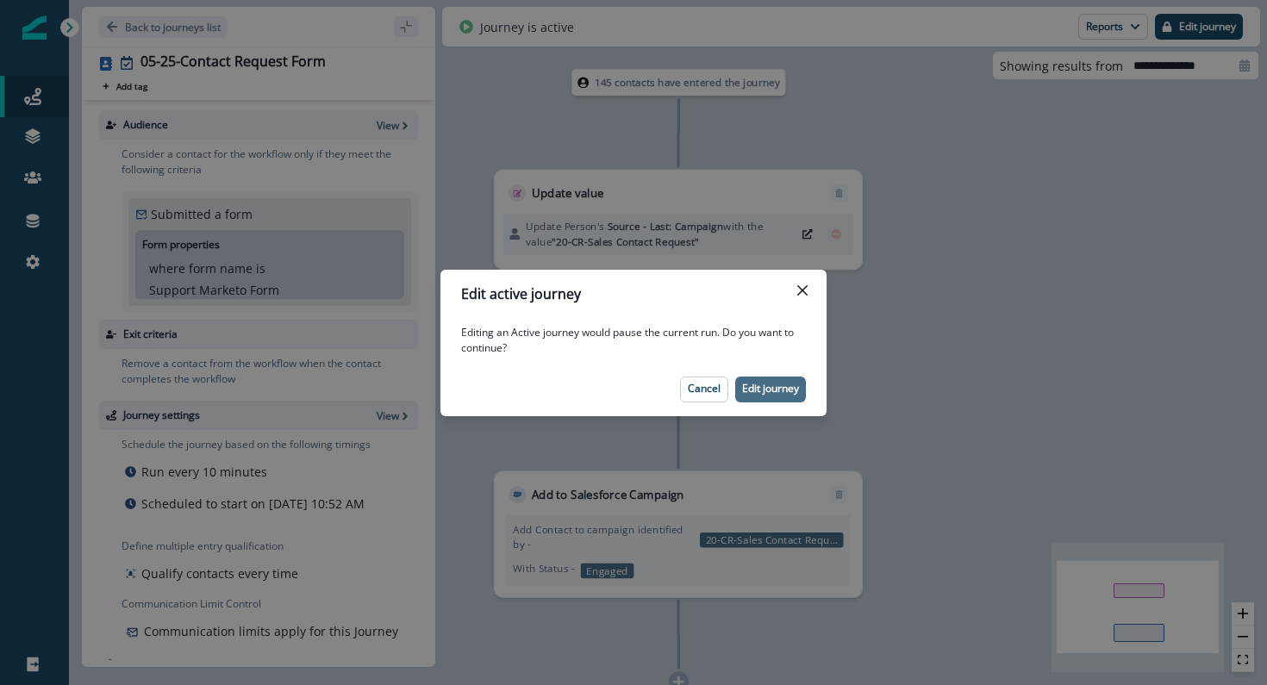
click at [775, 391] on p "Edit journey" at bounding box center [770, 389] width 57 height 12
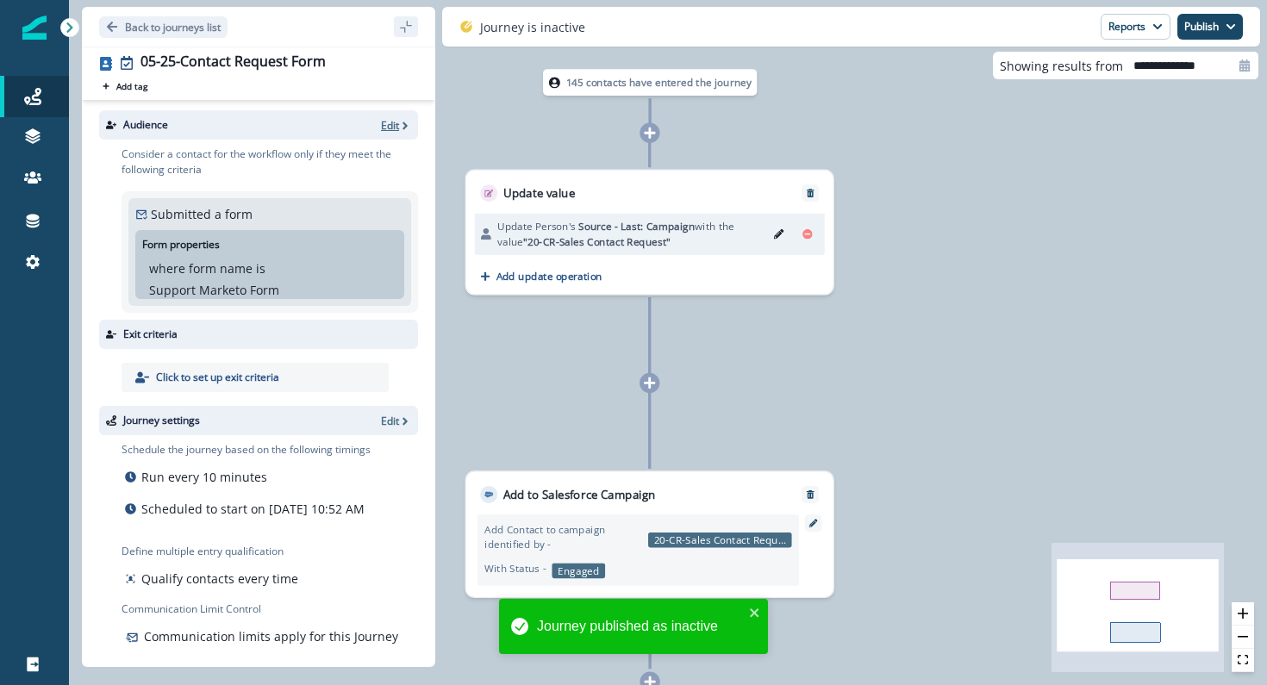
click at [389, 128] on p "Edit" at bounding box center [390, 125] width 18 height 15
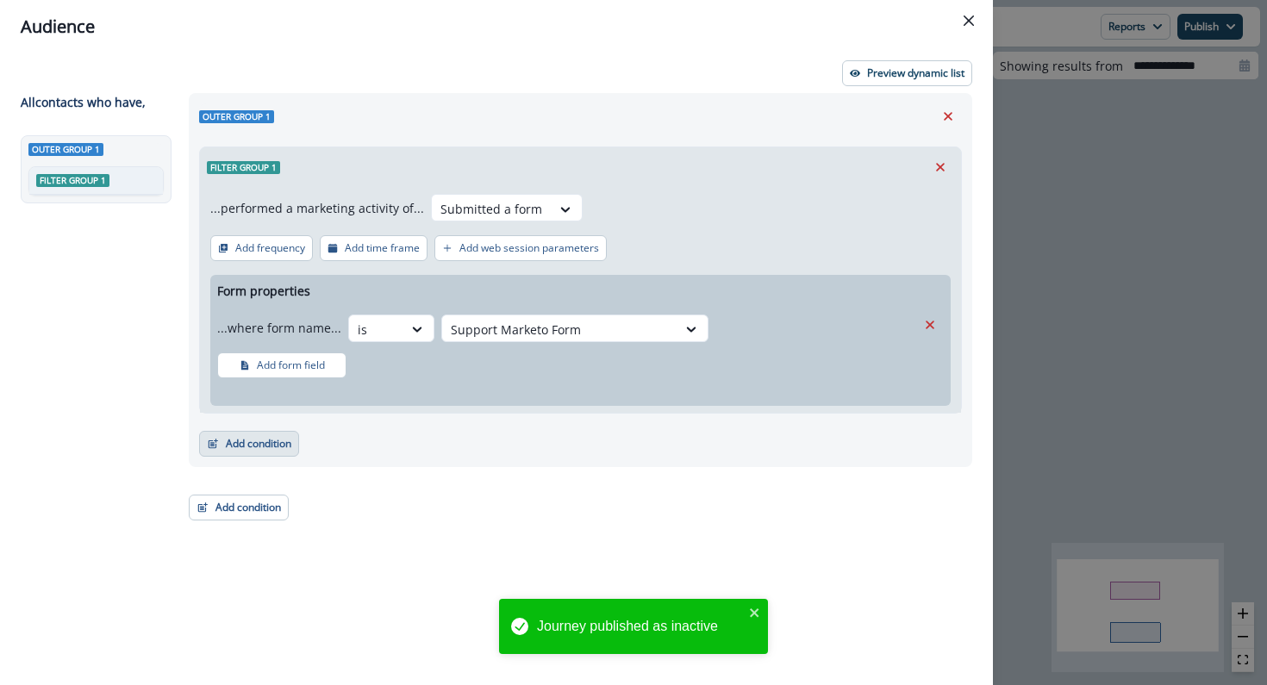
click at [235, 448] on button "Add condition" at bounding box center [249, 444] width 100 height 26
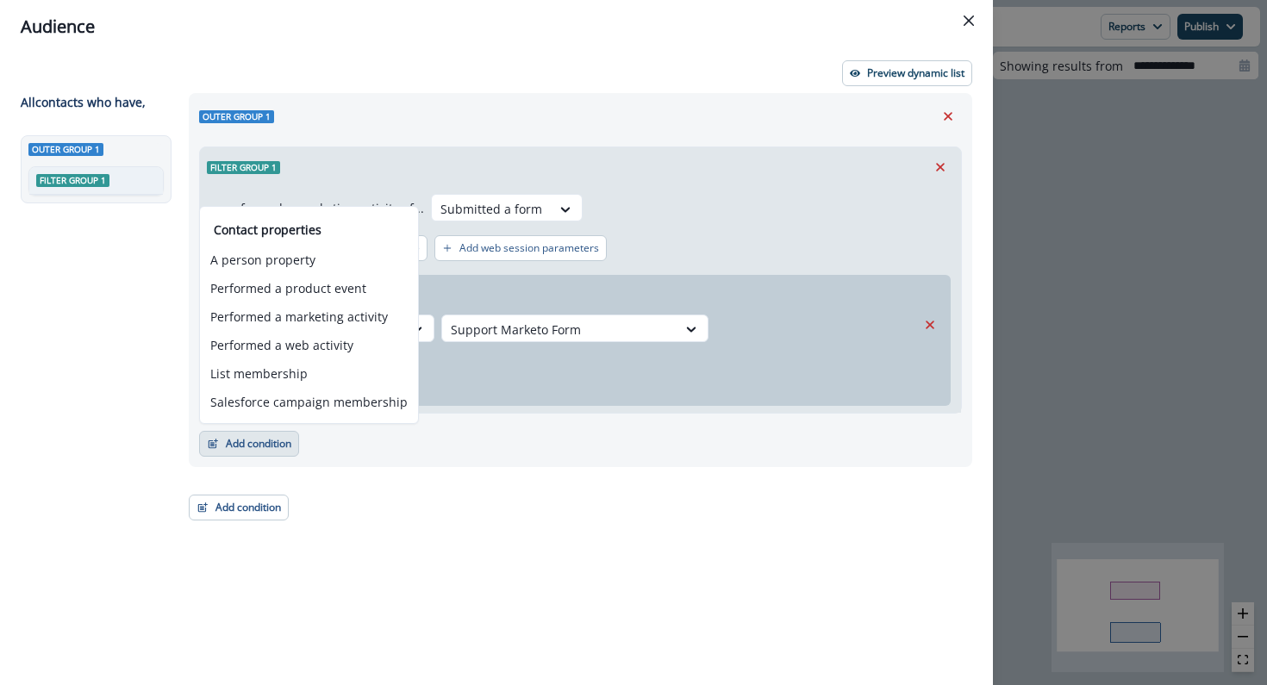
click at [578, 394] on div "Add form property" at bounding box center [580, 395] width 740 height 21
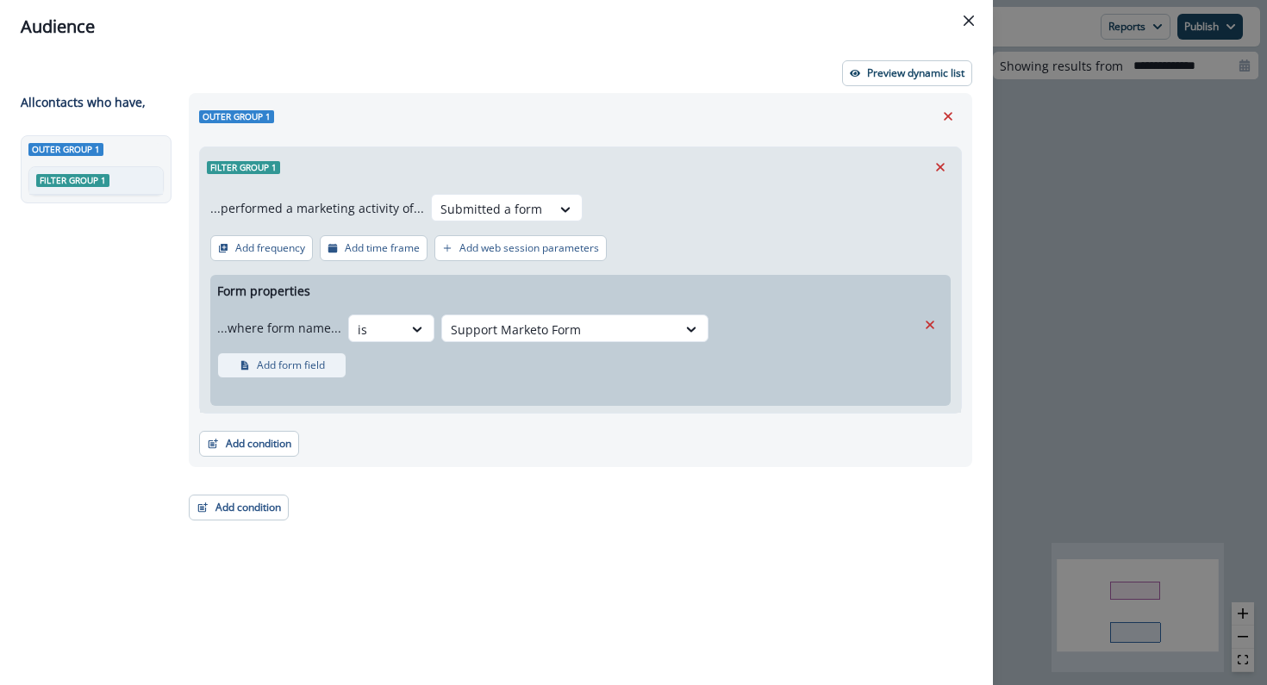
click at [279, 370] on p "Add form field" at bounding box center [291, 365] width 68 height 12
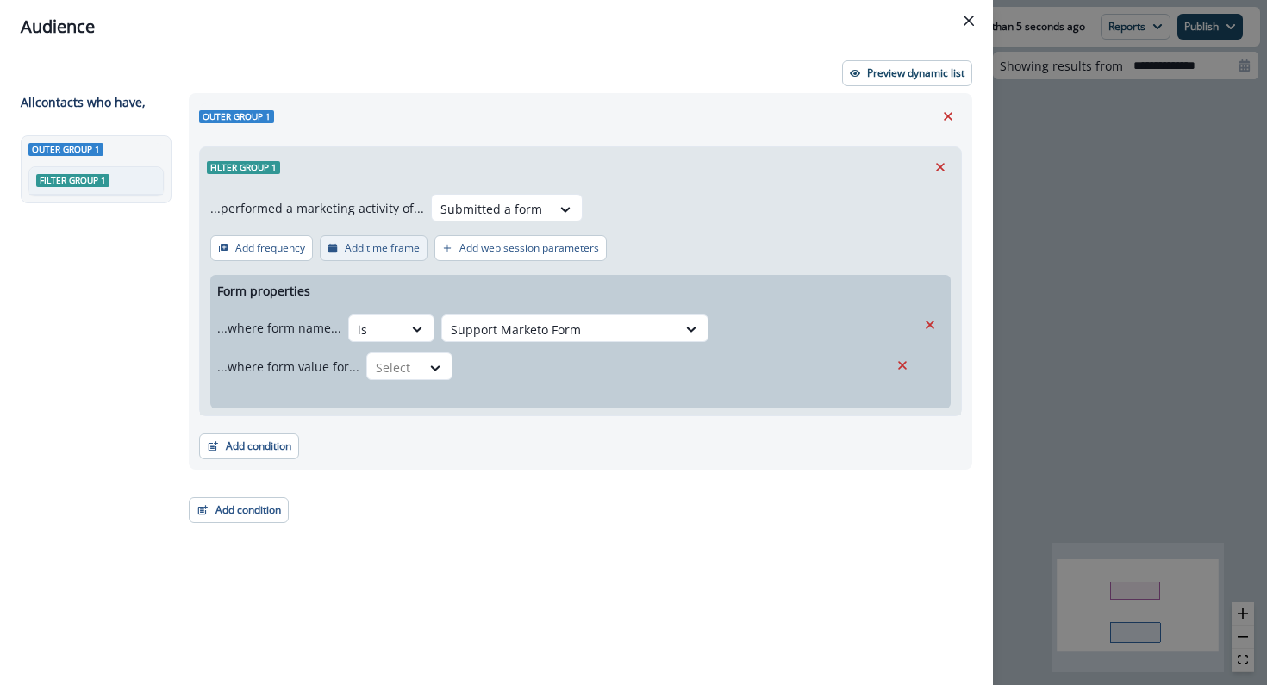
click at [358, 245] on p "Add time frame" at bounding box center [382, 248] width 75 height 12
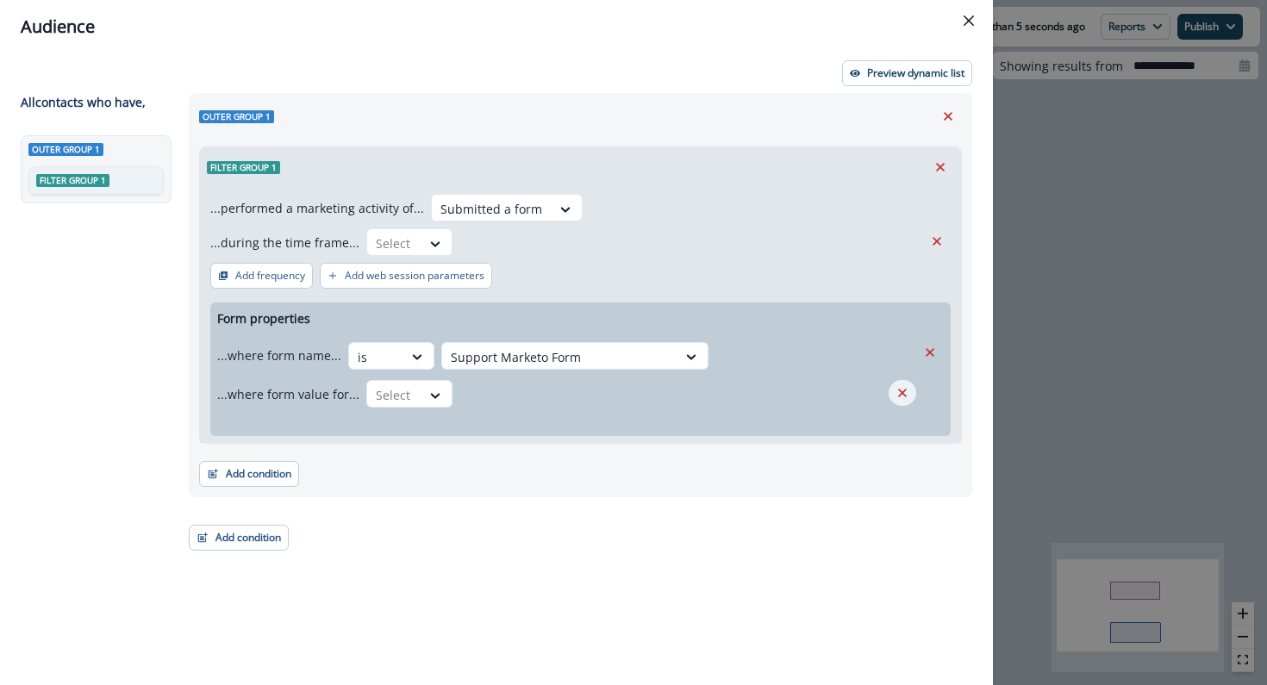
click at [905, 395] on icon "Remove" at bounding box center [902, 393] width 9 height 9
click at [411, 247] on div "Select" at bounding box center [393, 243] width 53 height 28
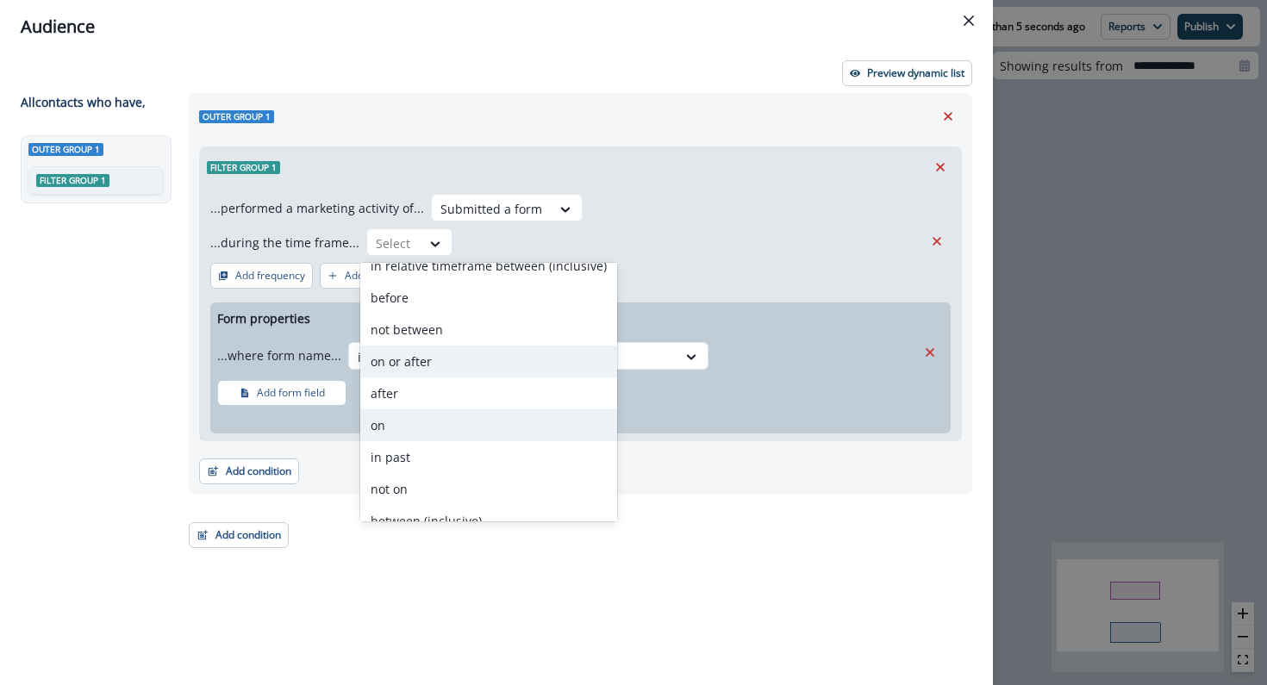
scroll to position [67, 0]
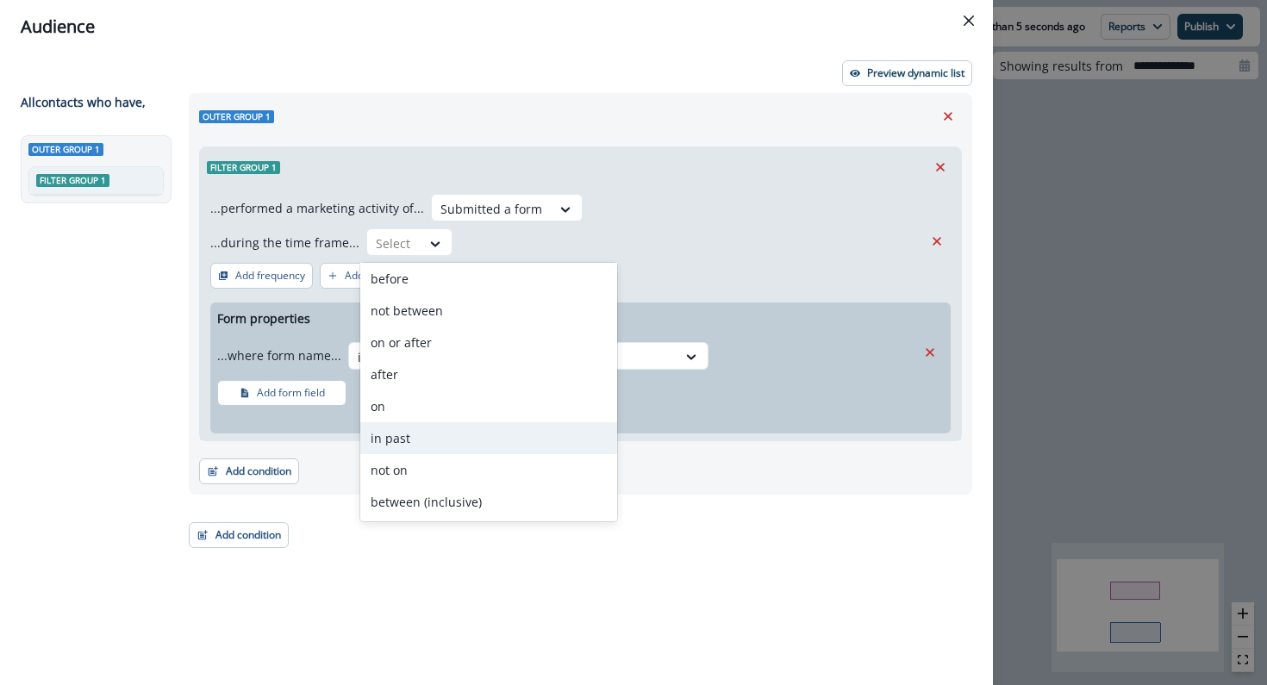
click at [395, 435] on div "in past" at bounding box center [488, 438] width 257 height 32
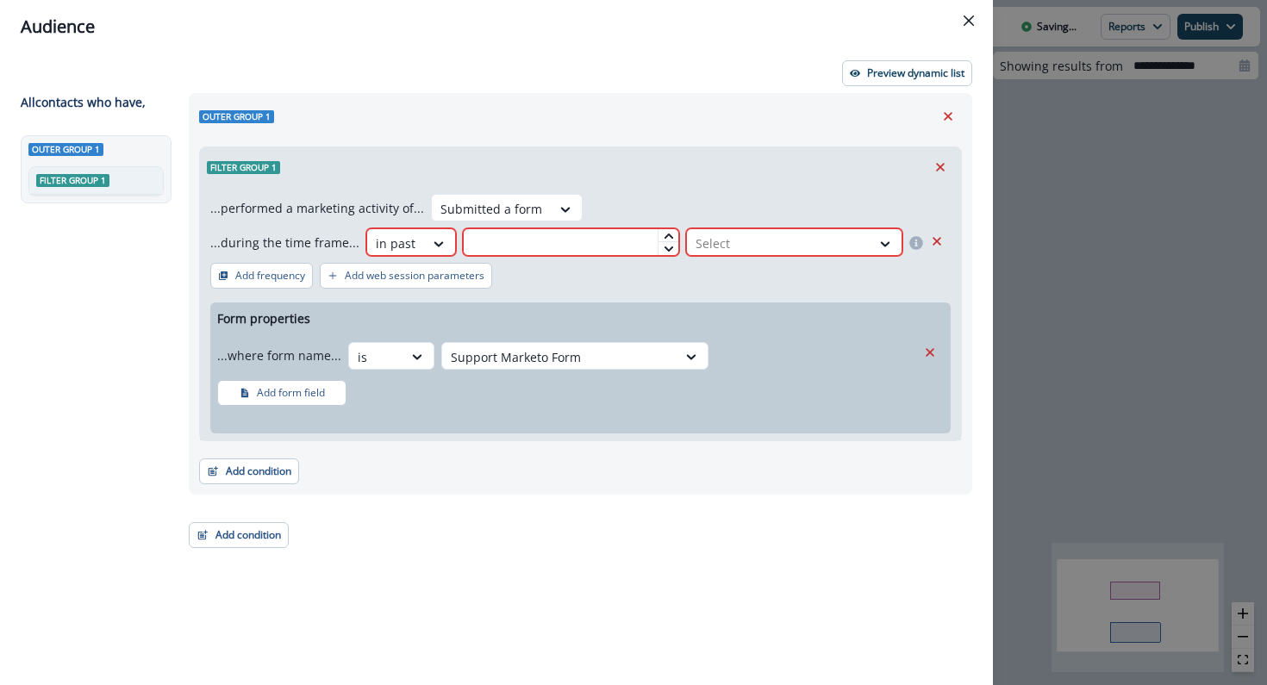
click at [578, 236] on input "text" at bounding box center [571, 242] width 216 height 28
click at [873, 251] on div at bounding box center [884, 243] width 29 height 17
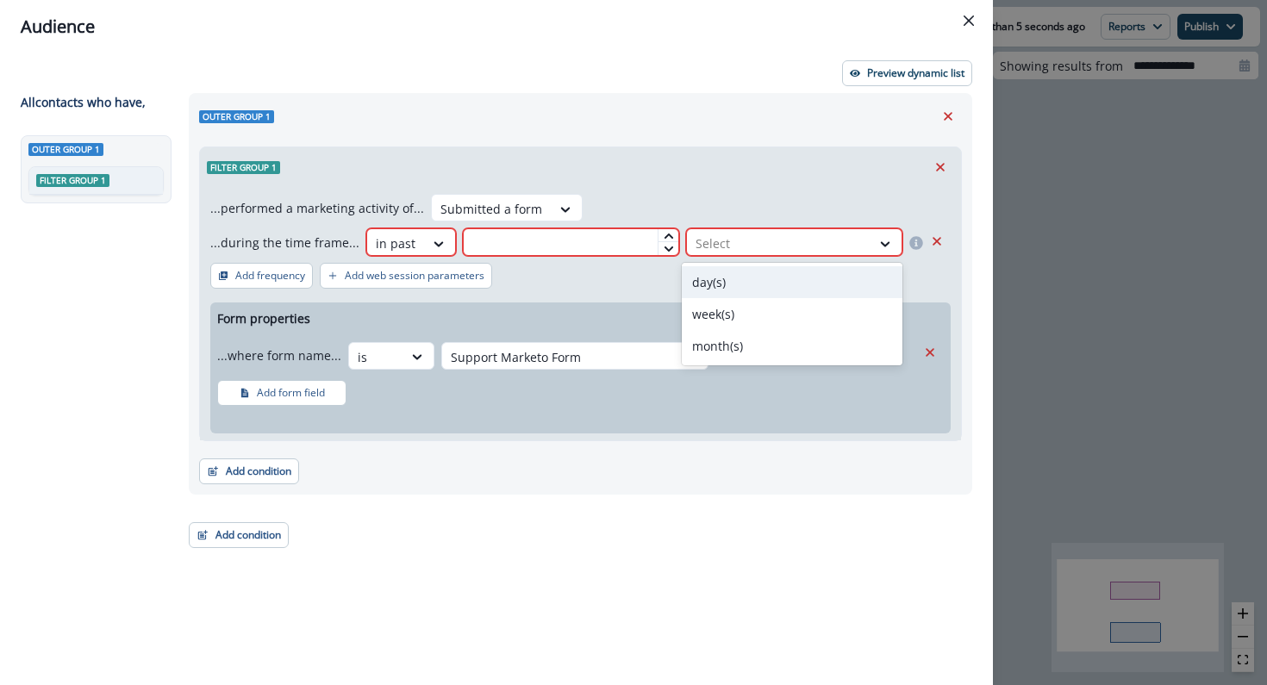
click at [850, 282] on div "day(s)" at bounding box center [792, 282] width 221 height 32
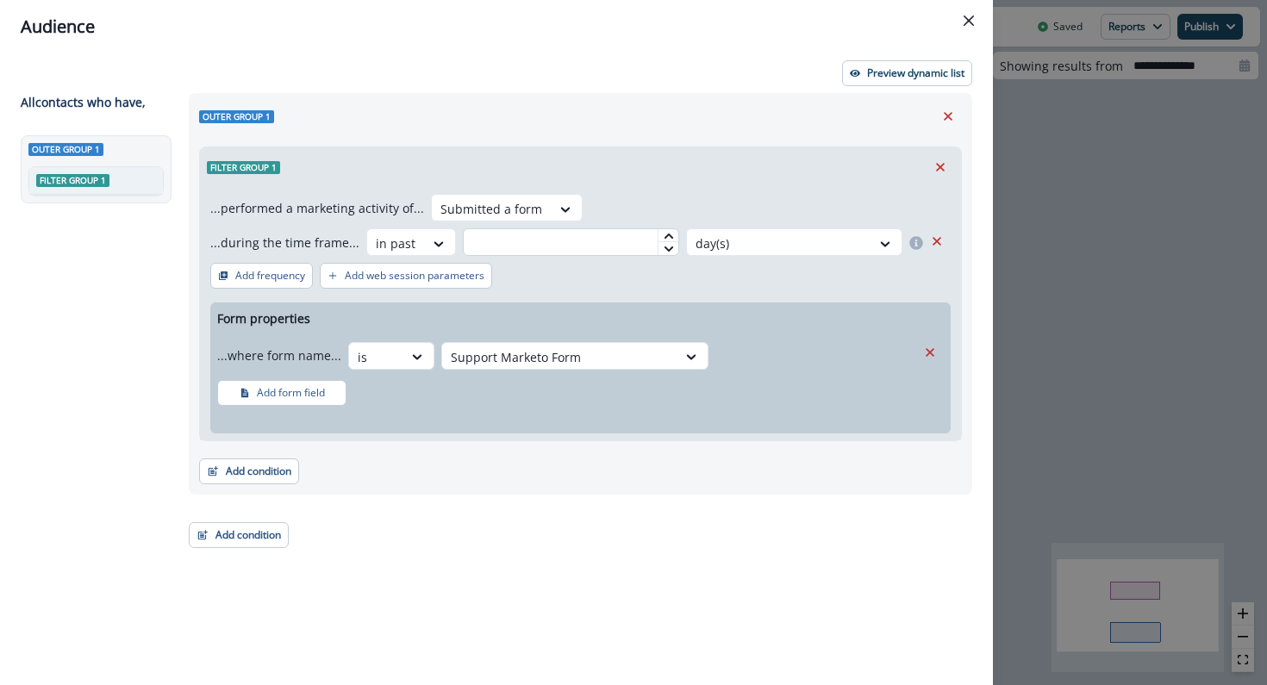
click at [576, 236] on input "text" at bounding box center [571, 242] width 216 height 28
type input "*"
click at [805, 284] on div "...performed a marketing activity of... Submitted a form ...during the time fra…" at bounding box center [580, 313] width 761 height 253
click at [935, 246] on icon "Remove" at bounding box center [937, 241] width 16 height 16
